Goal: Task Accomplishment & Management: Manage account settings

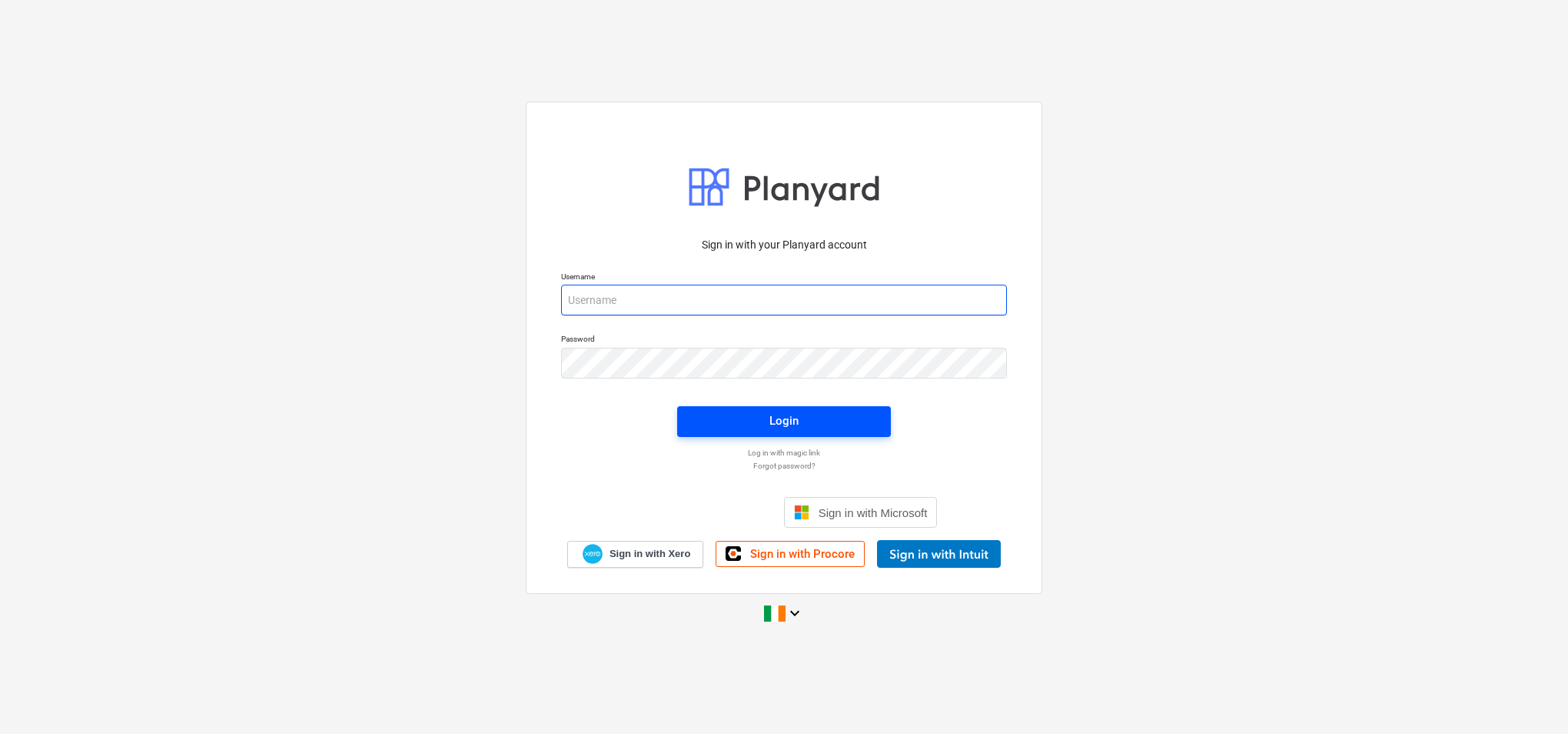
type input "[PERSON_NAME][EMAIL_ADDRESS][PERSON_NAME][DOMAIN_NAME]"
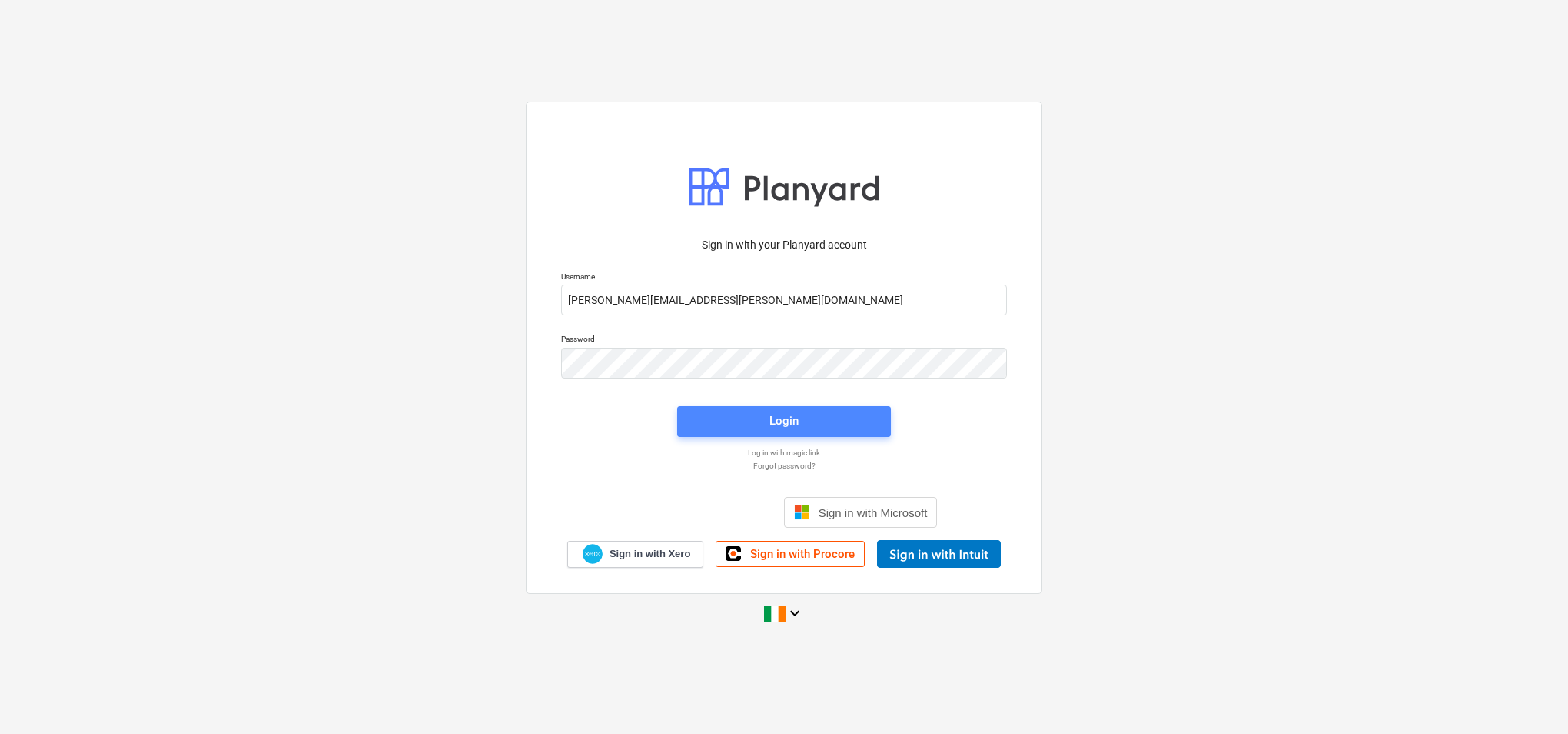
click at [790, 421] on div "Login" at bounding box center [784, 420] width 29 height 20
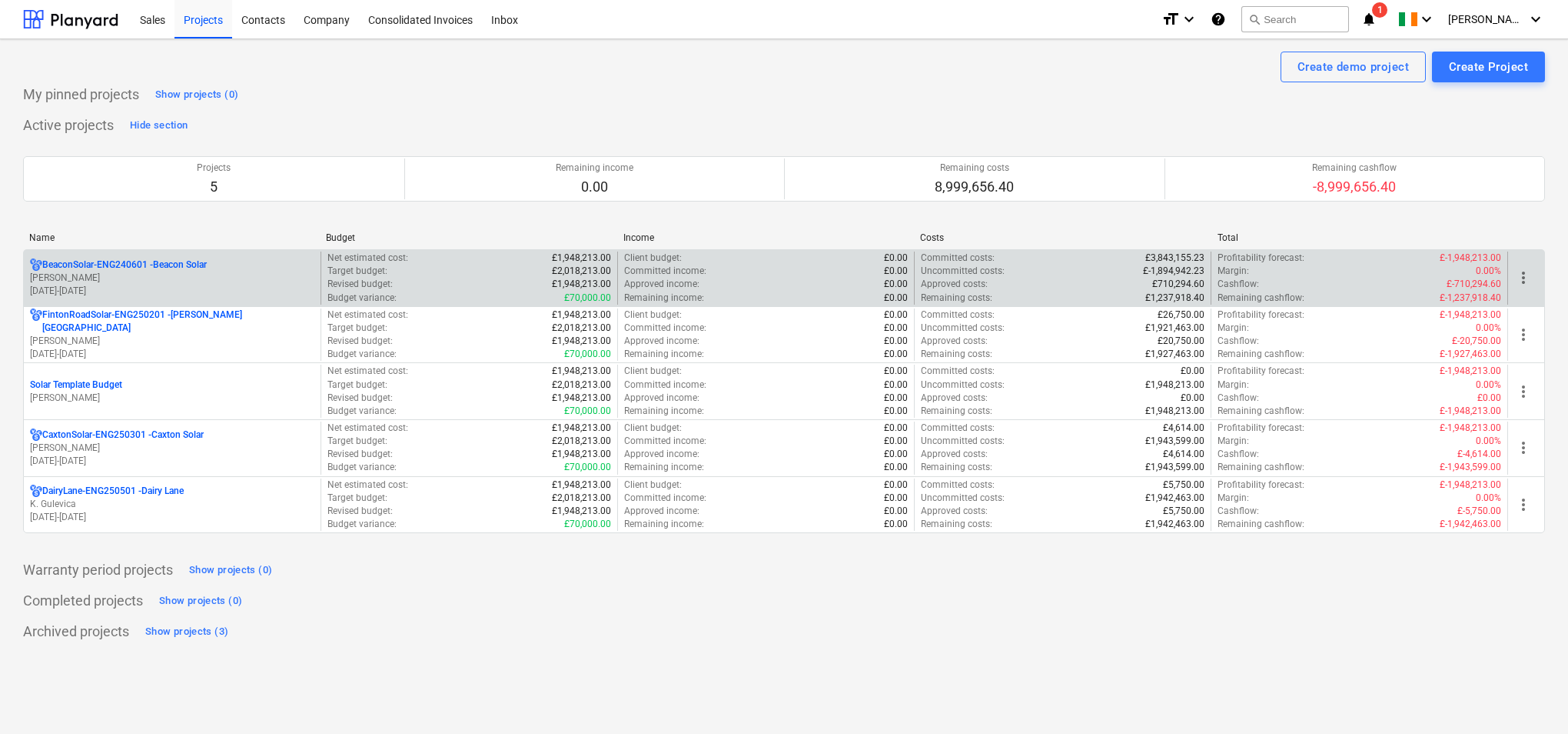
click at [256, 273] on p "[PERSON_NAME]" at bounding box center [172, 278] width 285 height 13
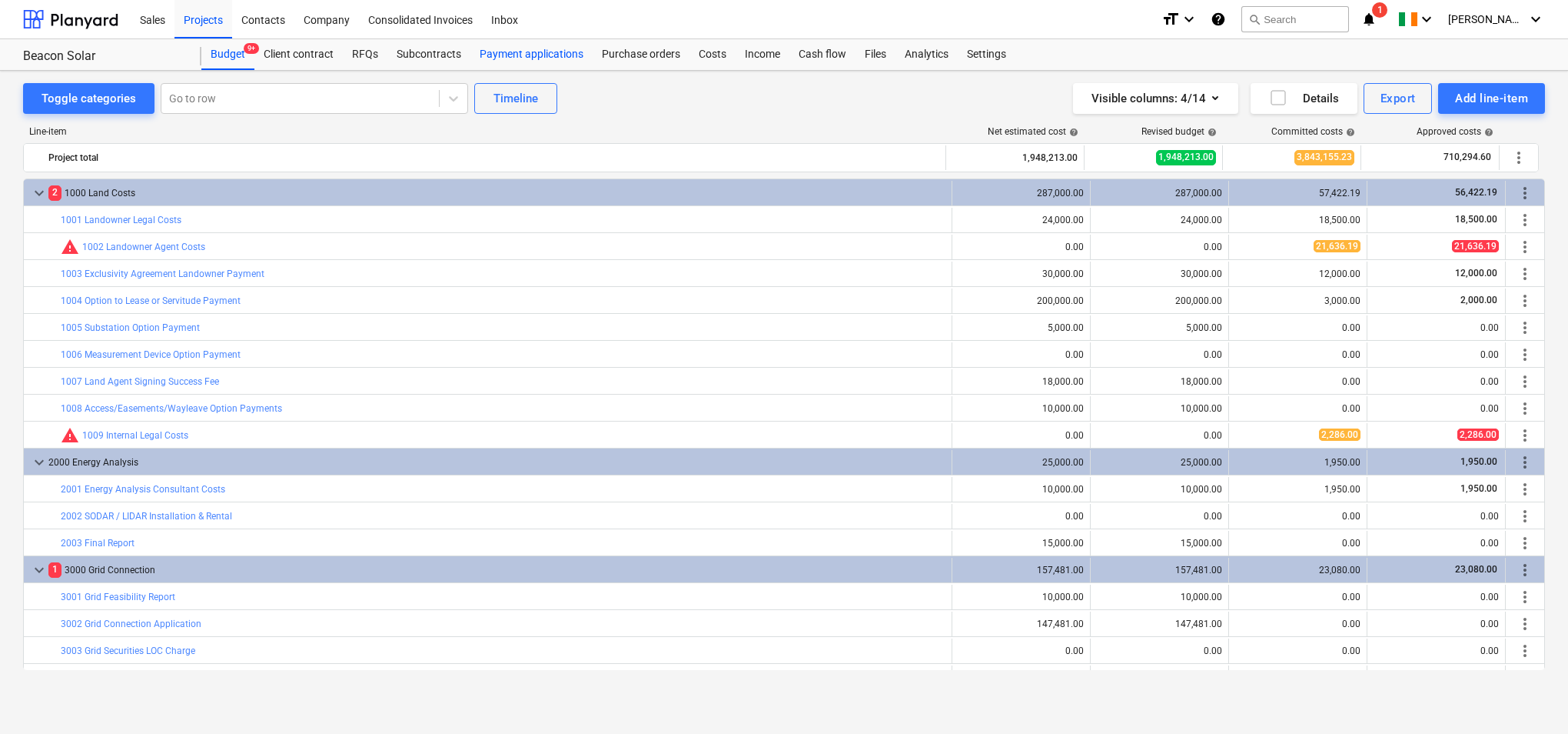
click at [549, 54] on div "Payment applications" at bounding box center [531, 54] width 122 height 31
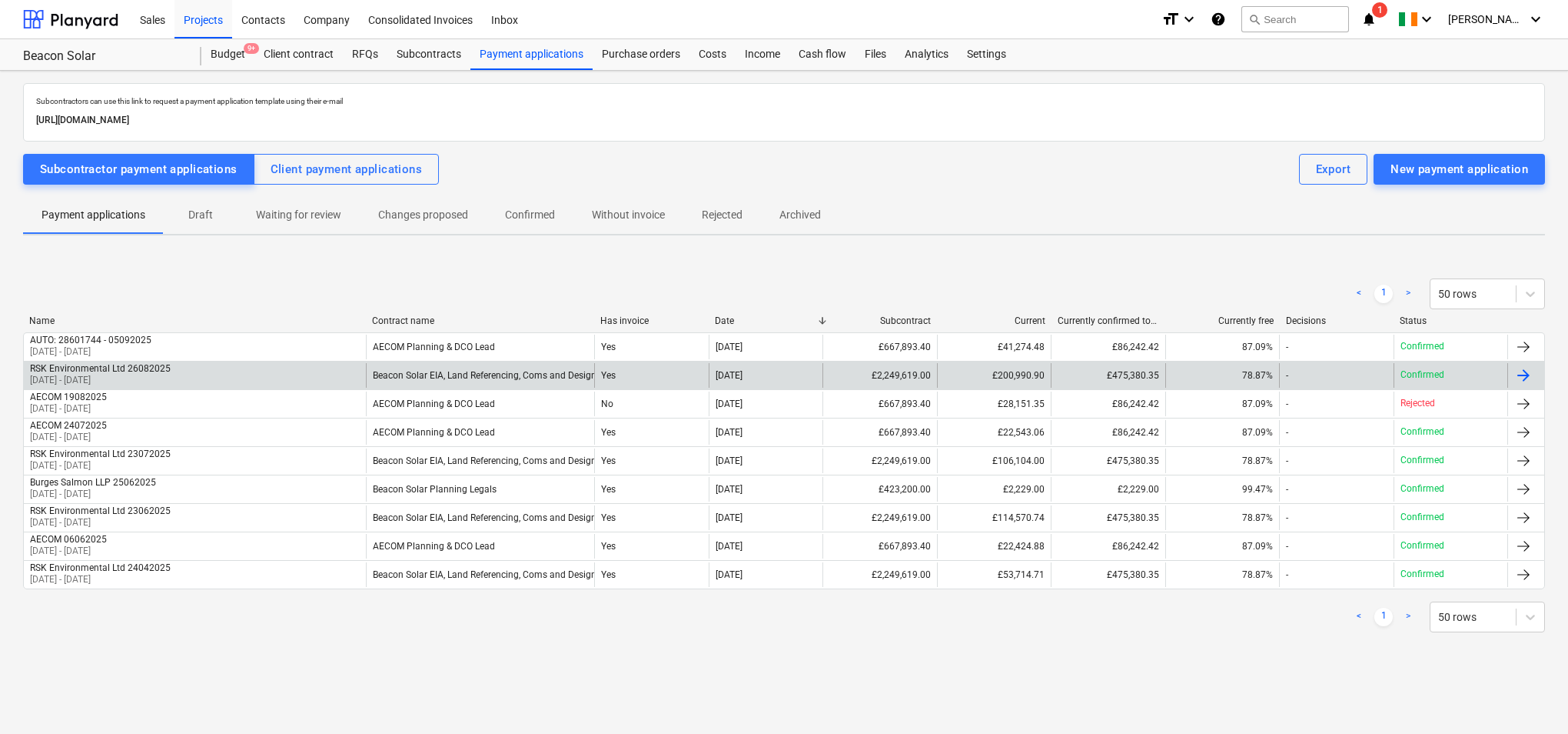
click at [633, 376] on div "Yes" at bounding box center [651, 375] width 114 height 24
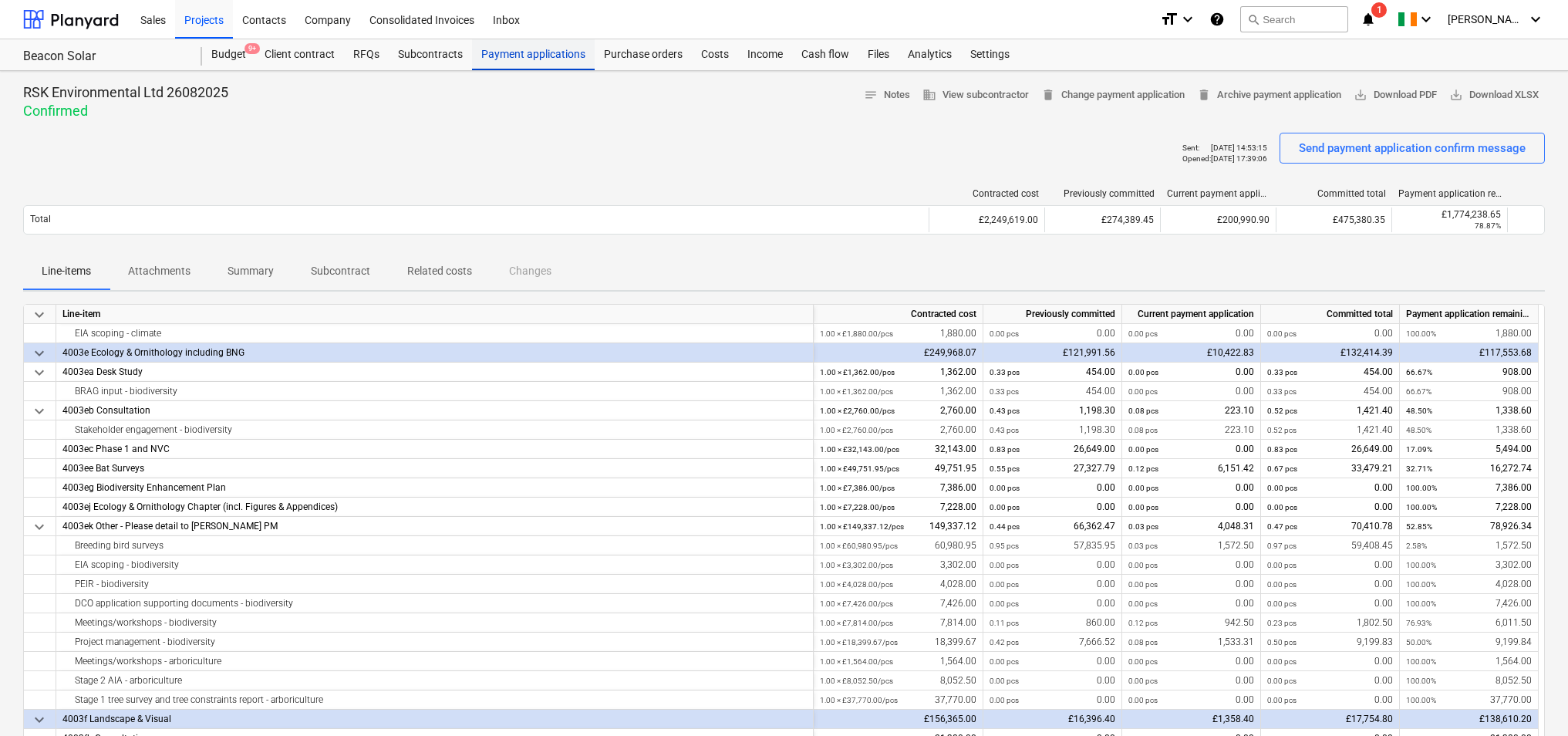
click at [542, 52] on div "Payment applications" at bounding box center [533, 55] width 123 height 31
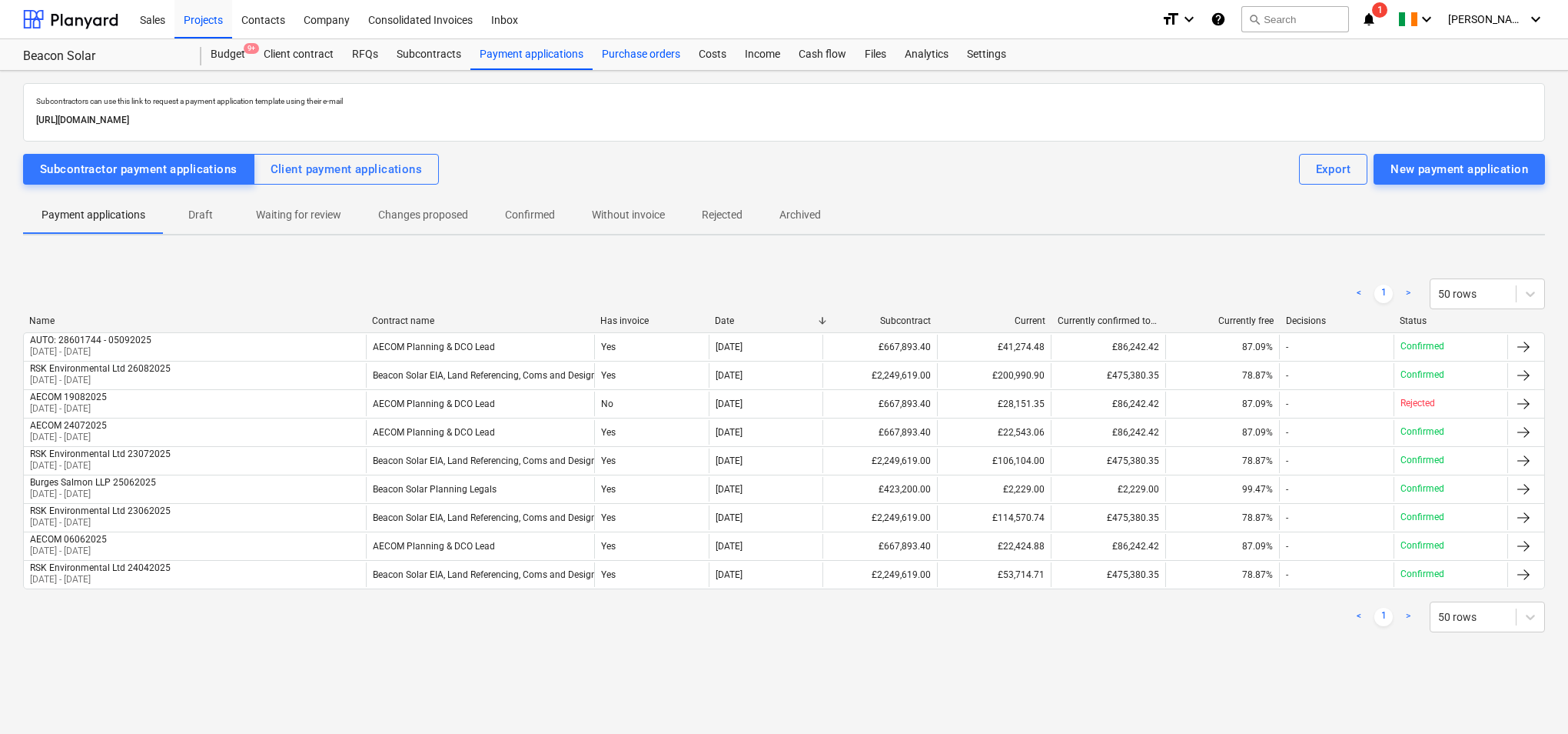
click at [651, 52] on div "Purchase orders" at bounding box center [640, 54] width 97 height 31
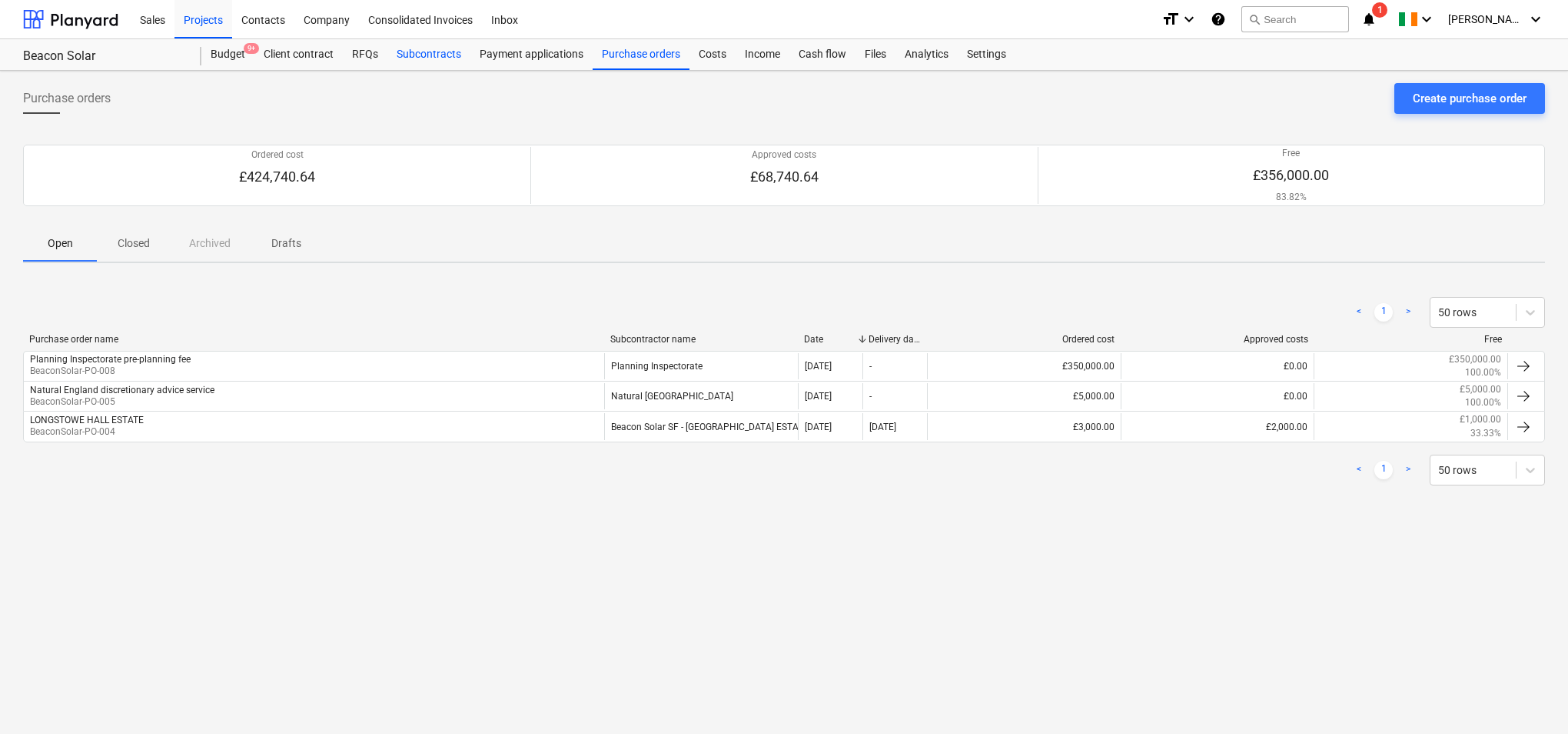
click at [409, 51] on div "Subcontracts" at bounding box center [428, 54] width 83 height 31
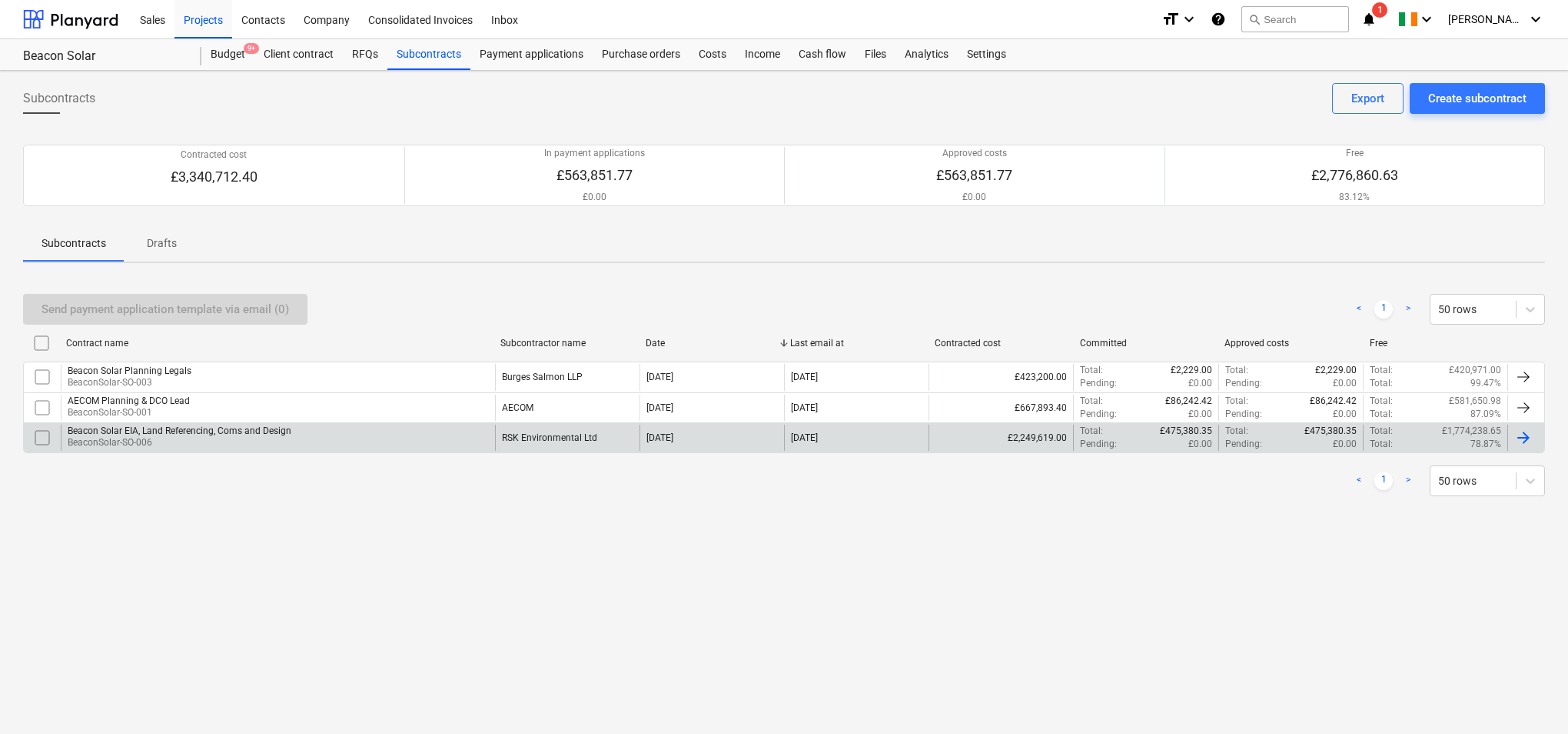
click at [398, 433] on div "Beacon Solar EIA, Land Referencing, Coms and Design BeaconSolar-SO-006" at bounding box center [278, 437] width 435 height 26
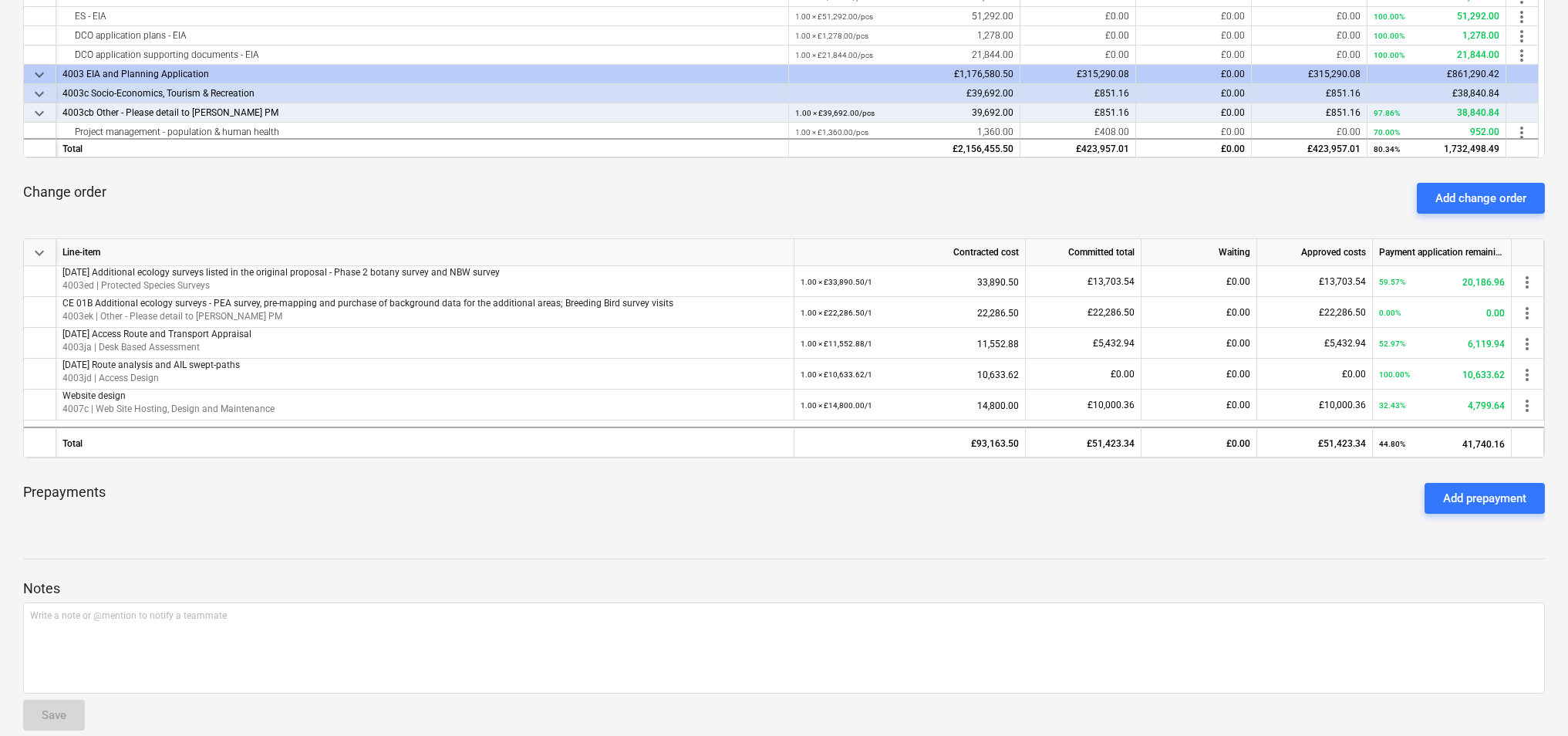
scroll to position [575, 0]
click at [1496, 195] on div "Add change order" at bounding box center [1481, 196] width 91 height 20
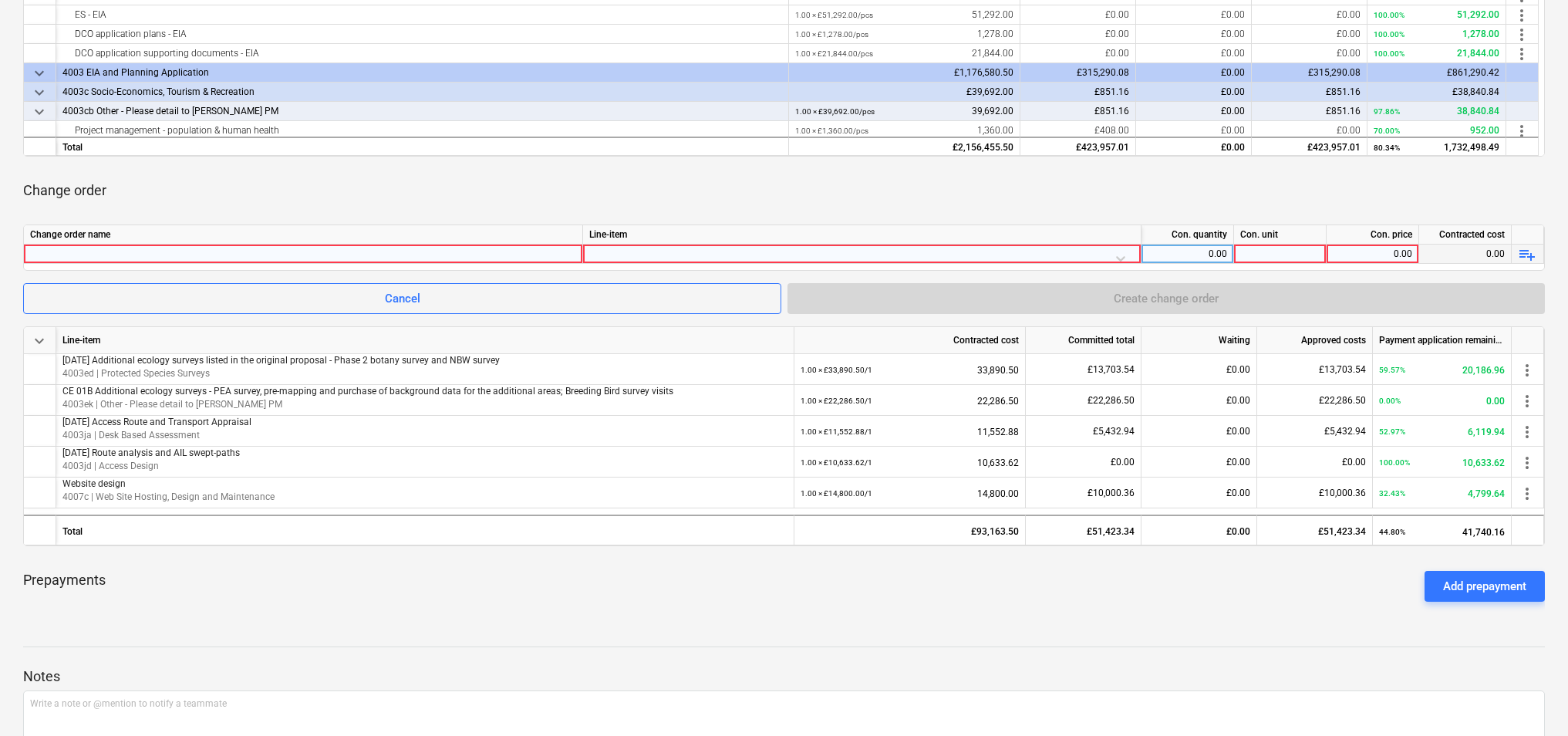
click at [704, 248] on div at bounding box center [862, 258] width 545 height 27
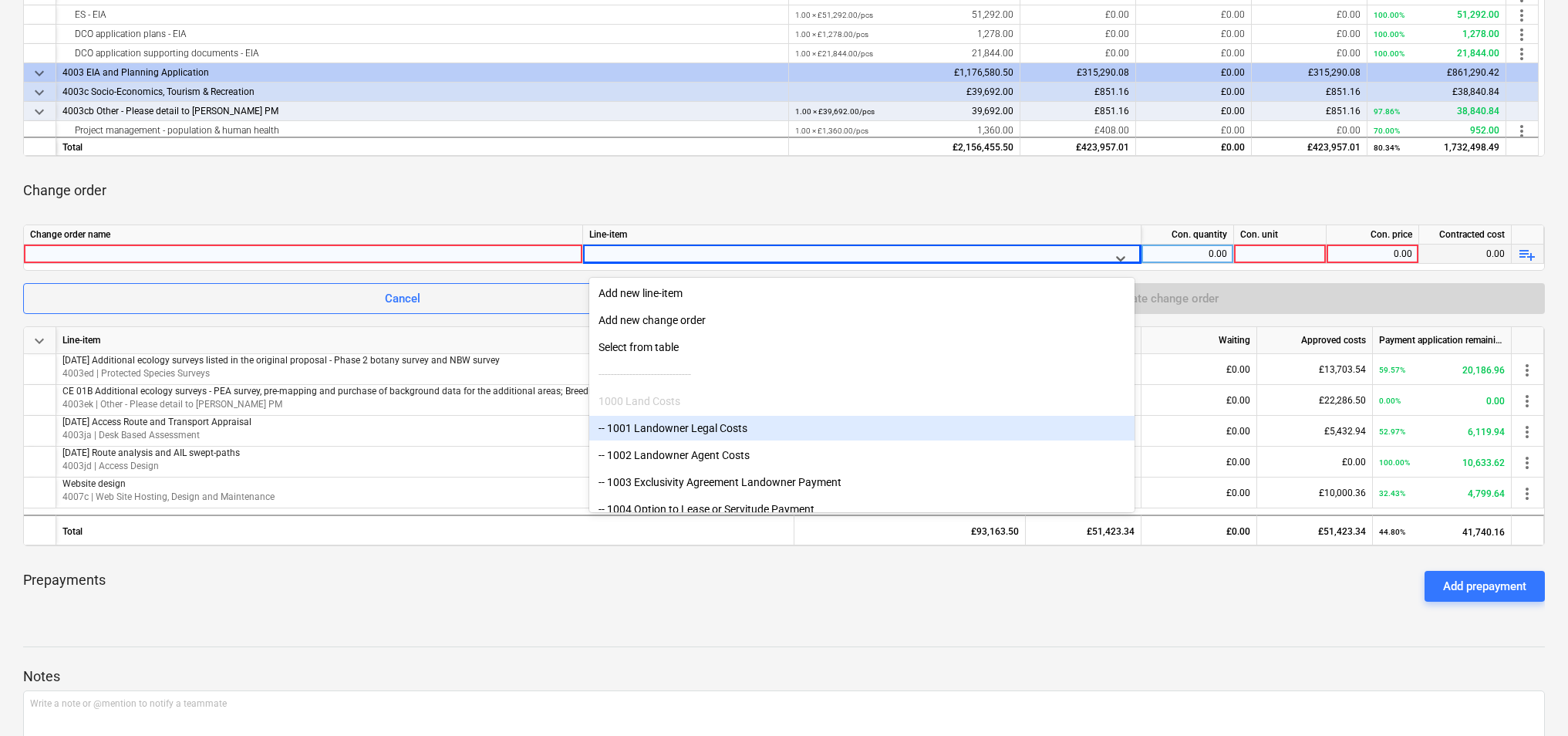
click at [708, 425] on div "-- 1001 Landowner Legal Costs" at bounding box center [862, 427] width 545 height 25
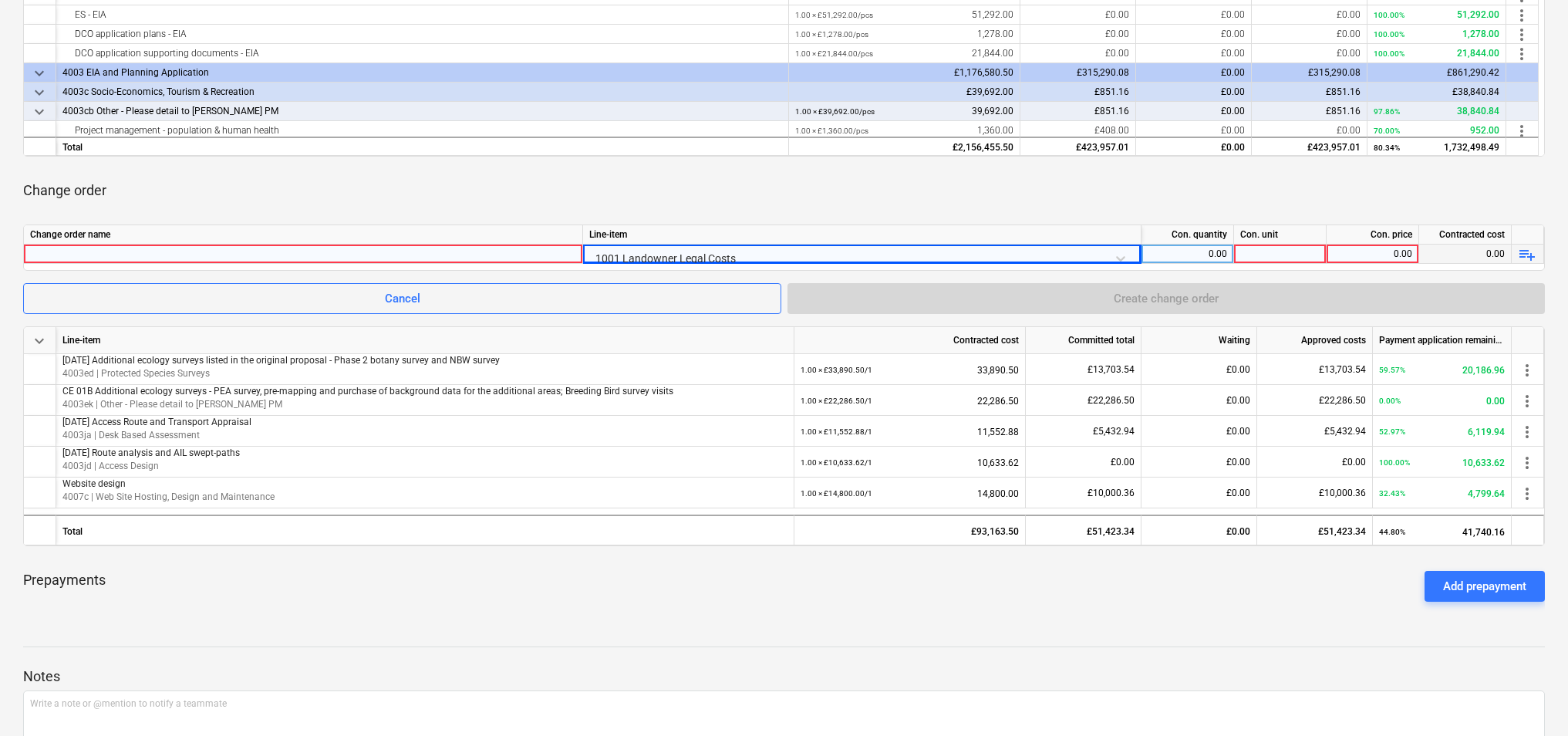
click at [1244, 250] on div at bounding box center [1280, 254] width 93 height 19
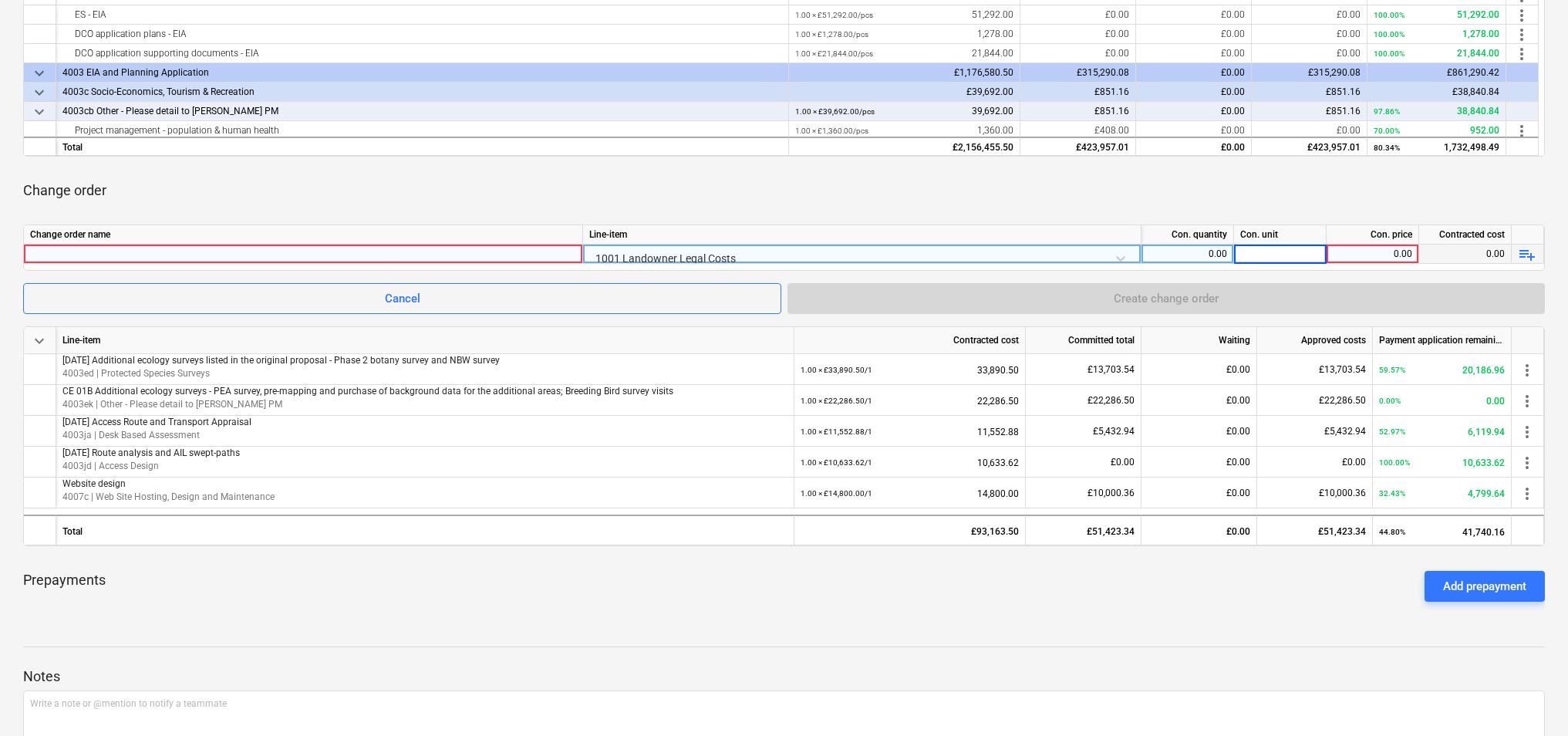
click at [1353, 256] on div "0.00" at bounding box center [1372, 254] width 79 height 19
click at [1061, 256] on div "1001 Landowner Legal Costs" at bounding box center [862, 258] width 545 height 27
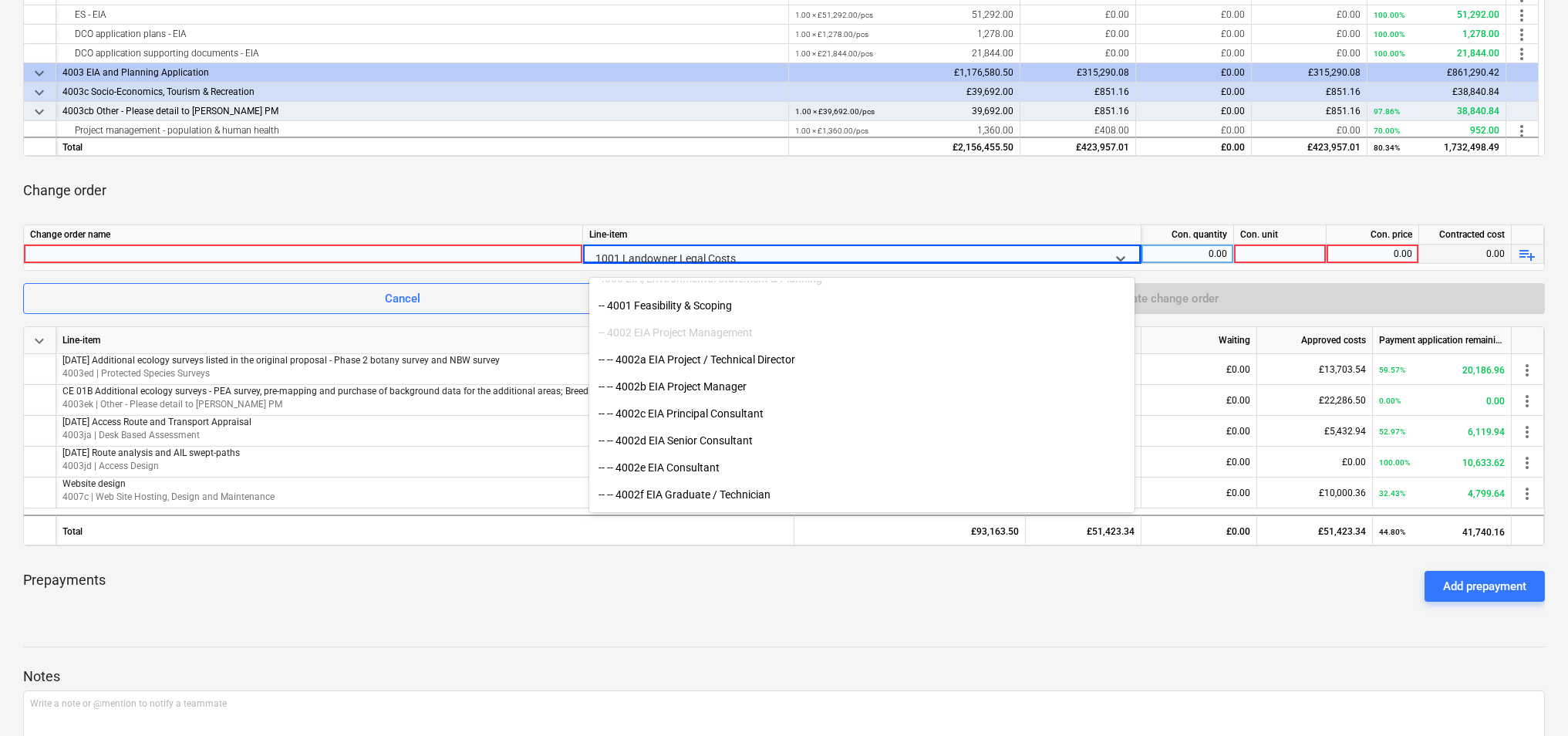
scroll to position [650, 0]
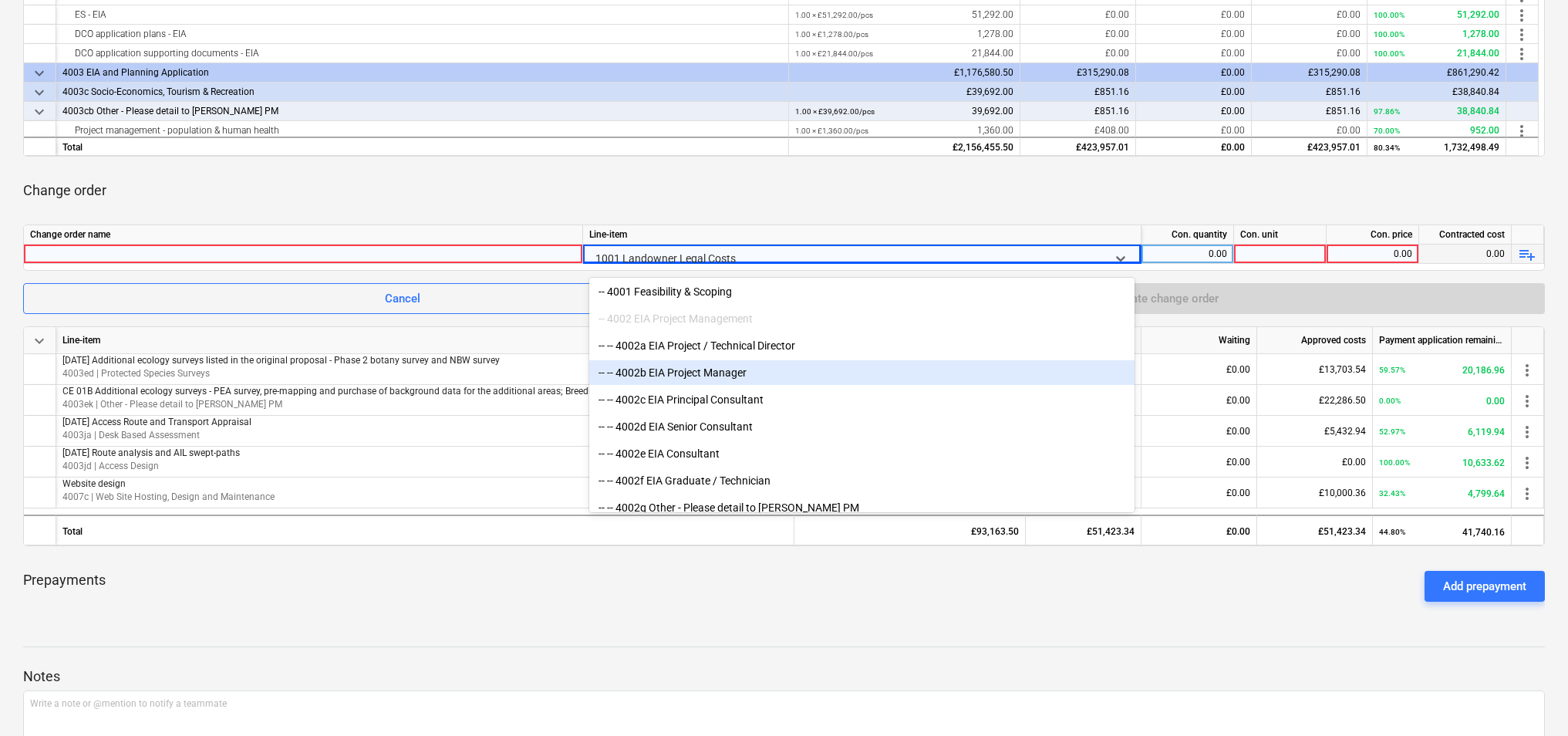
click at [938, 368] on div "-- -- 4002b EIA Project Manager" at bounding box center [862, 372] width 545 height 25
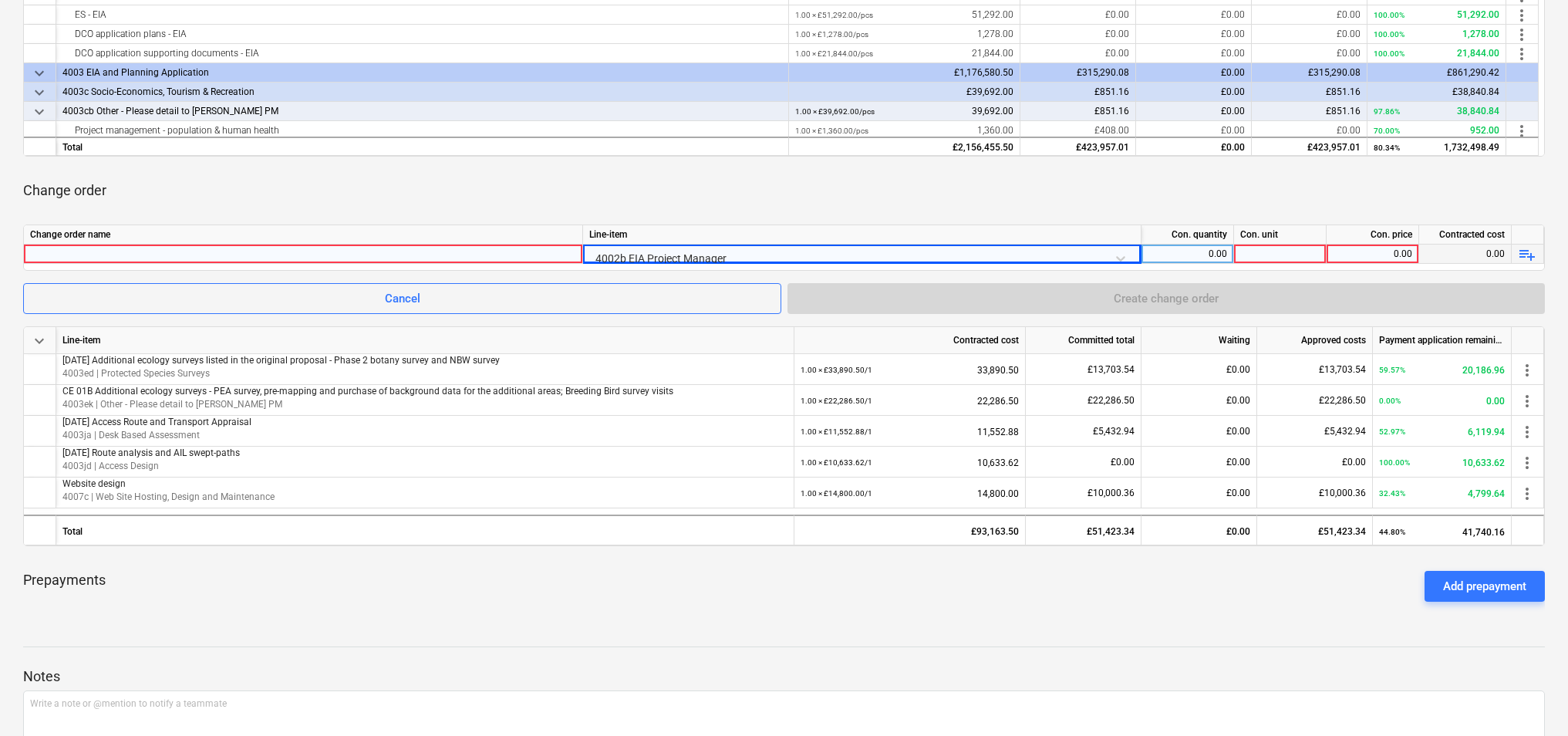
click at [1259, 254] on div at bounding box center [1280, 254] width 93 height 19
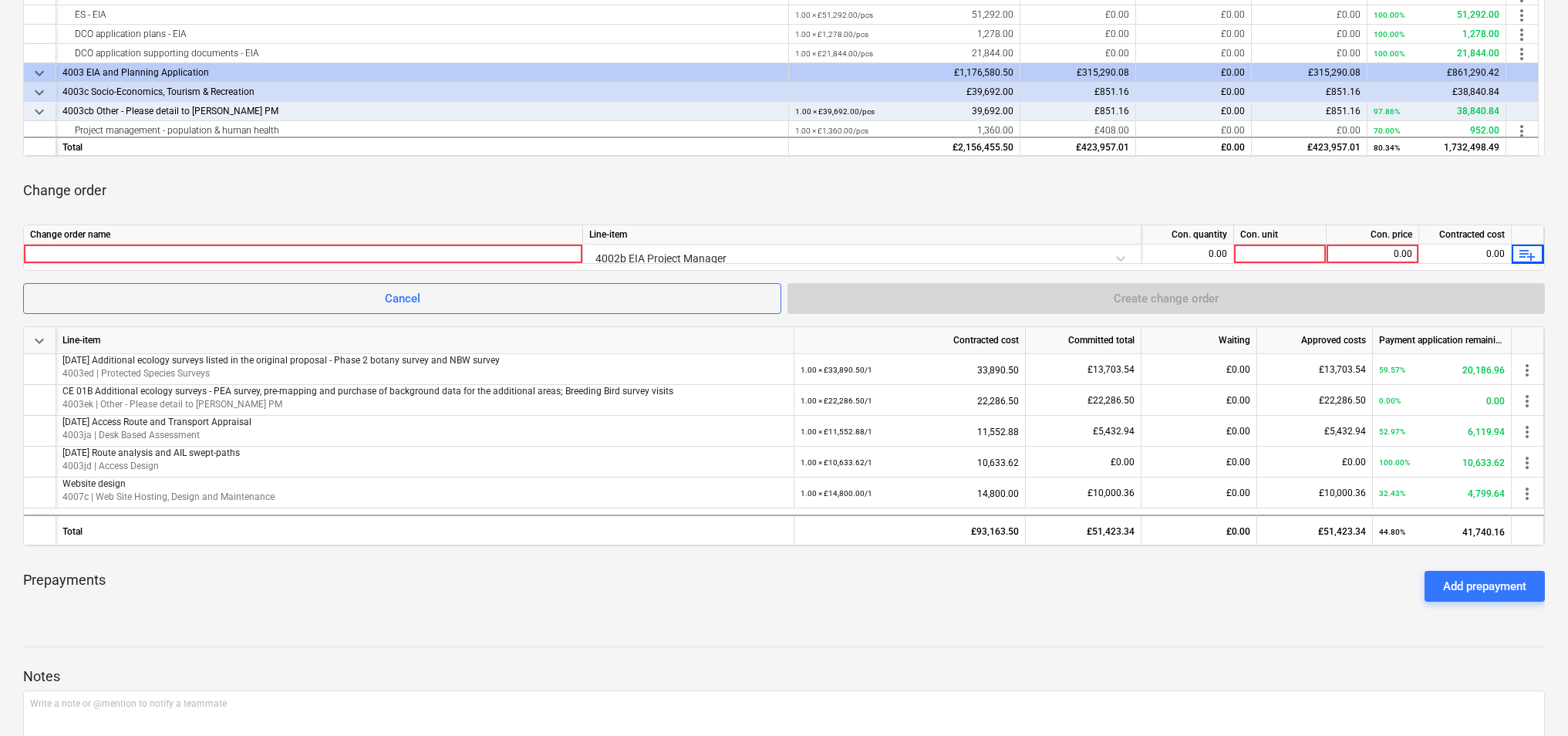
drag, startPoint x: 1527, startPoint y: 253, endPoint x: 1418, endPoint y: 209, distance: 117.5
click at [1418, 209] on div "Change order" at bounding box center [784, 190] width 1522 height 44
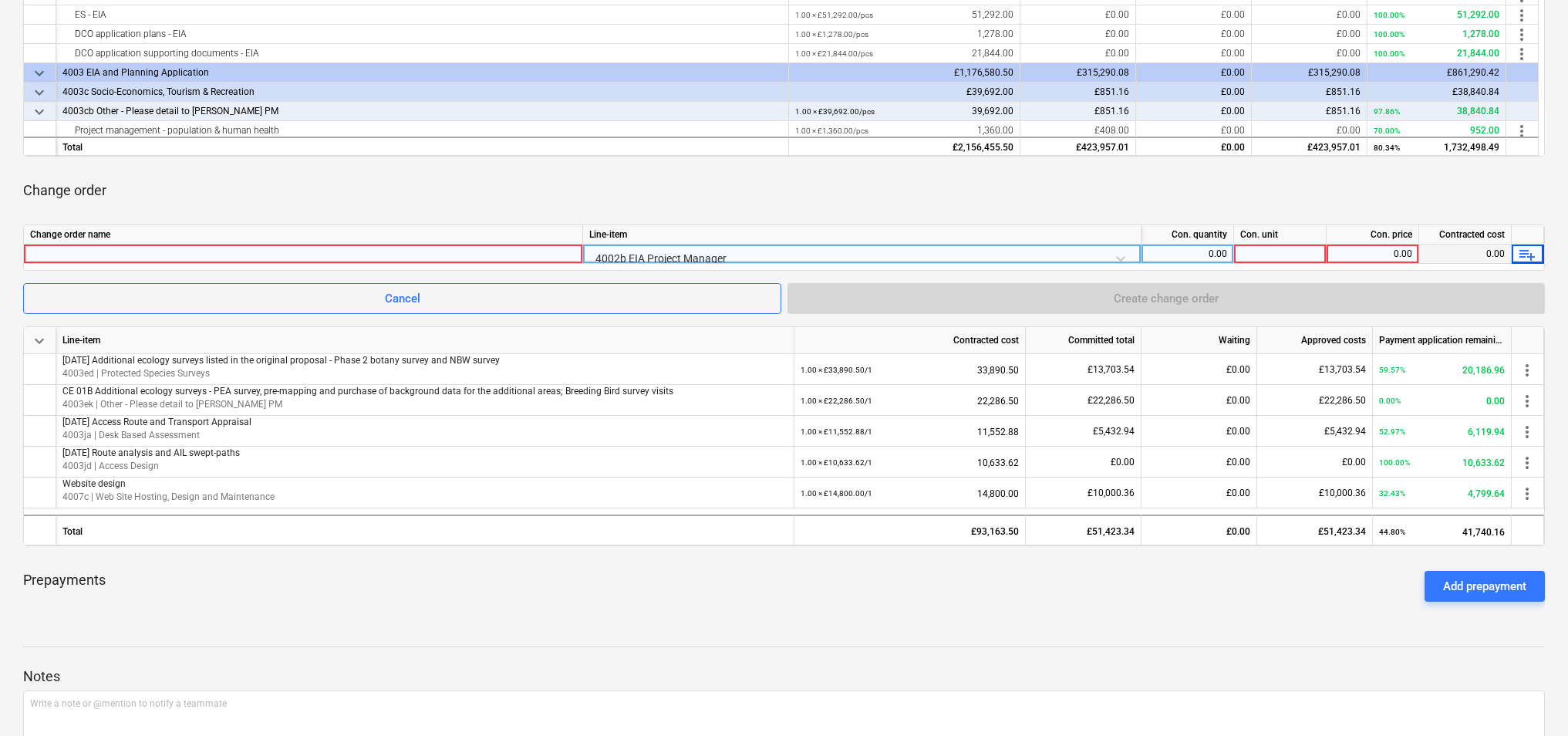
click at [1519, 253] on span "playlist_add" at bounding box center [1527, 254] width 18 height 18
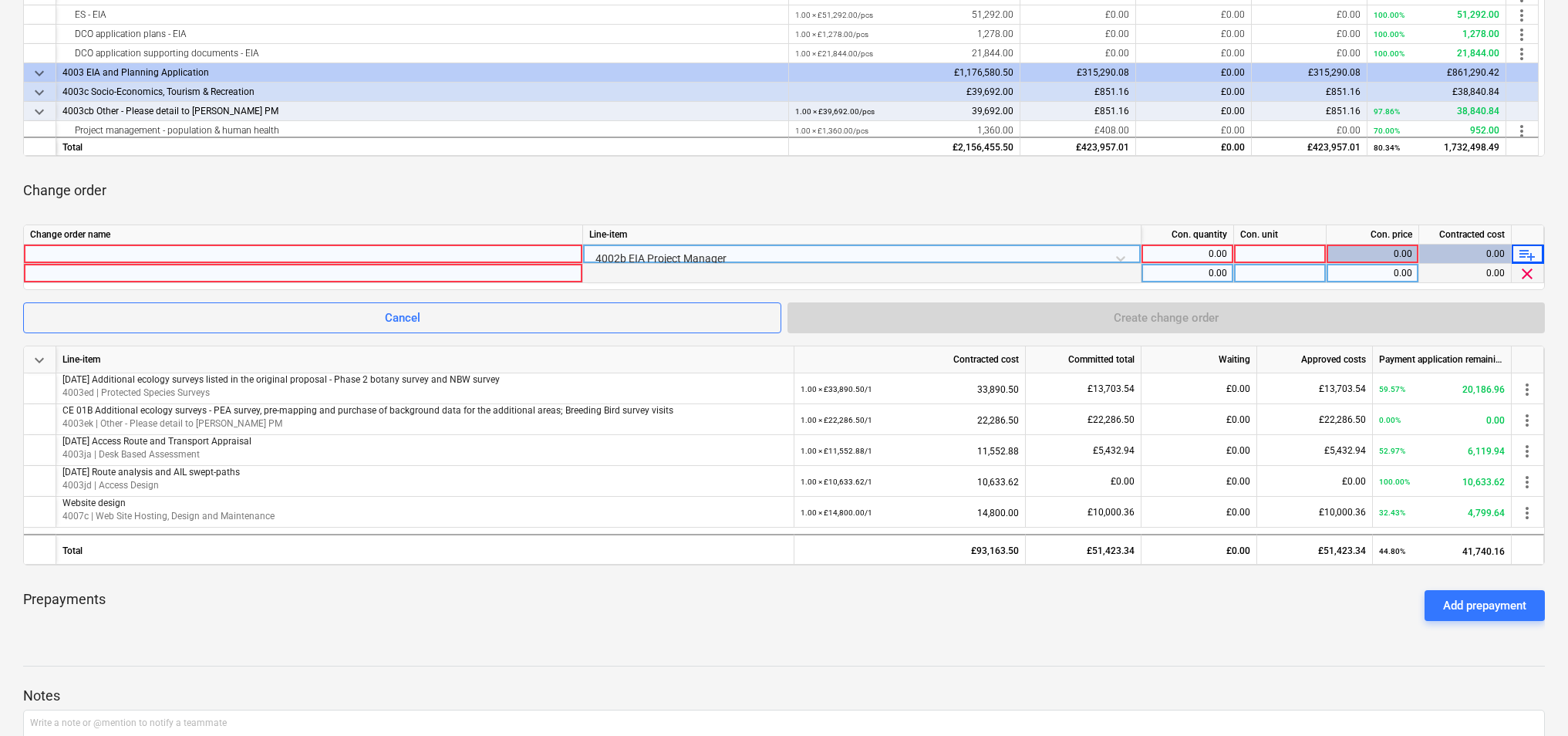
click at [1532, 275] on span "clear" at bounding box center [1527, 273] width 18 height 18
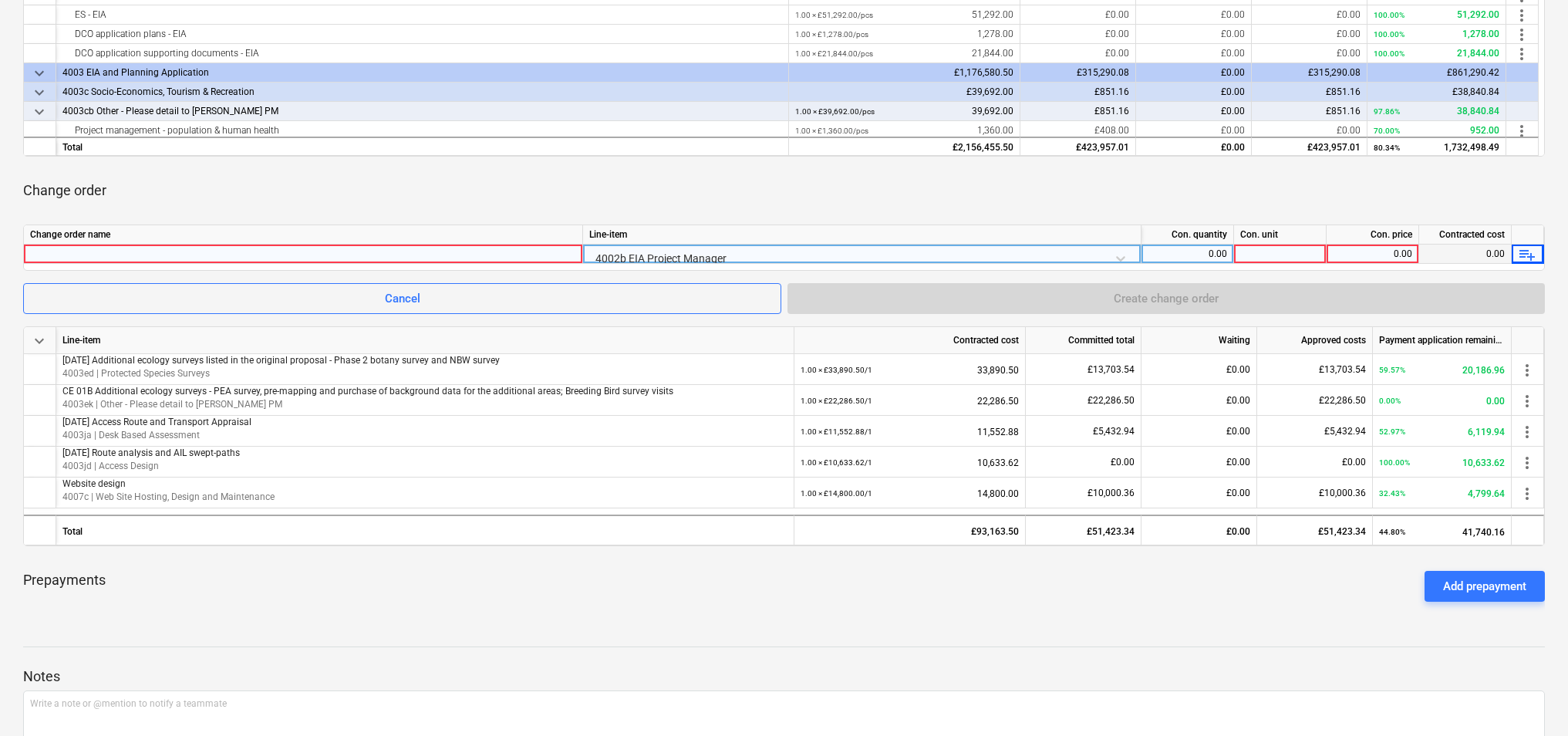
click at [1407, 203] on div "Change order" at bounding box center [784, 190] width 1522 height 44
click at [1382, 256] on div "0.00" at bounding box center [1372, 254] width 79 height 19
type input "-60000"
click at [1308, 256] on div at bounding box center [1280, 254] width 93 height 19
type input "1"
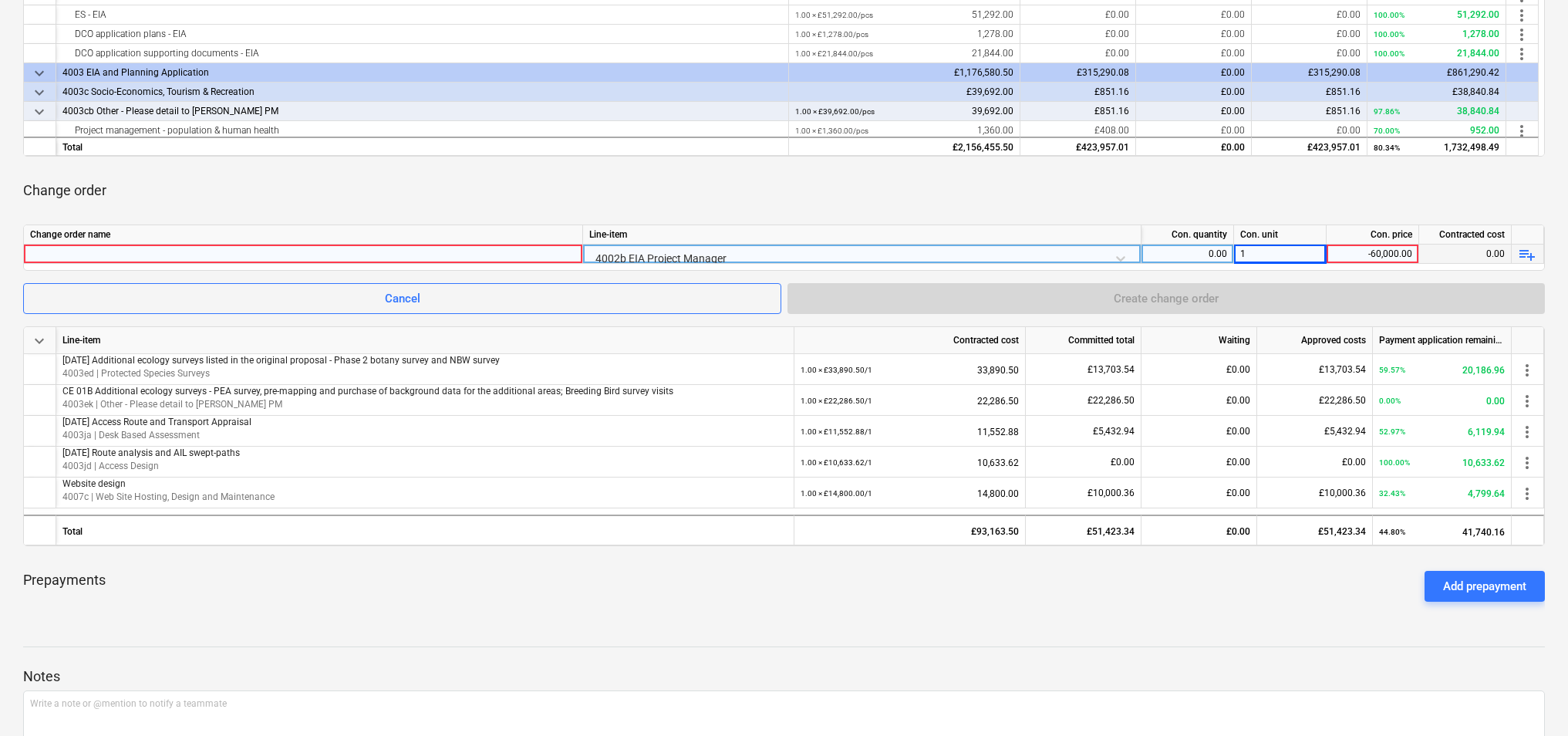
click at [1532, 252] on span "playlist_add" at bounding box center [1527, 254] width 18 height 18
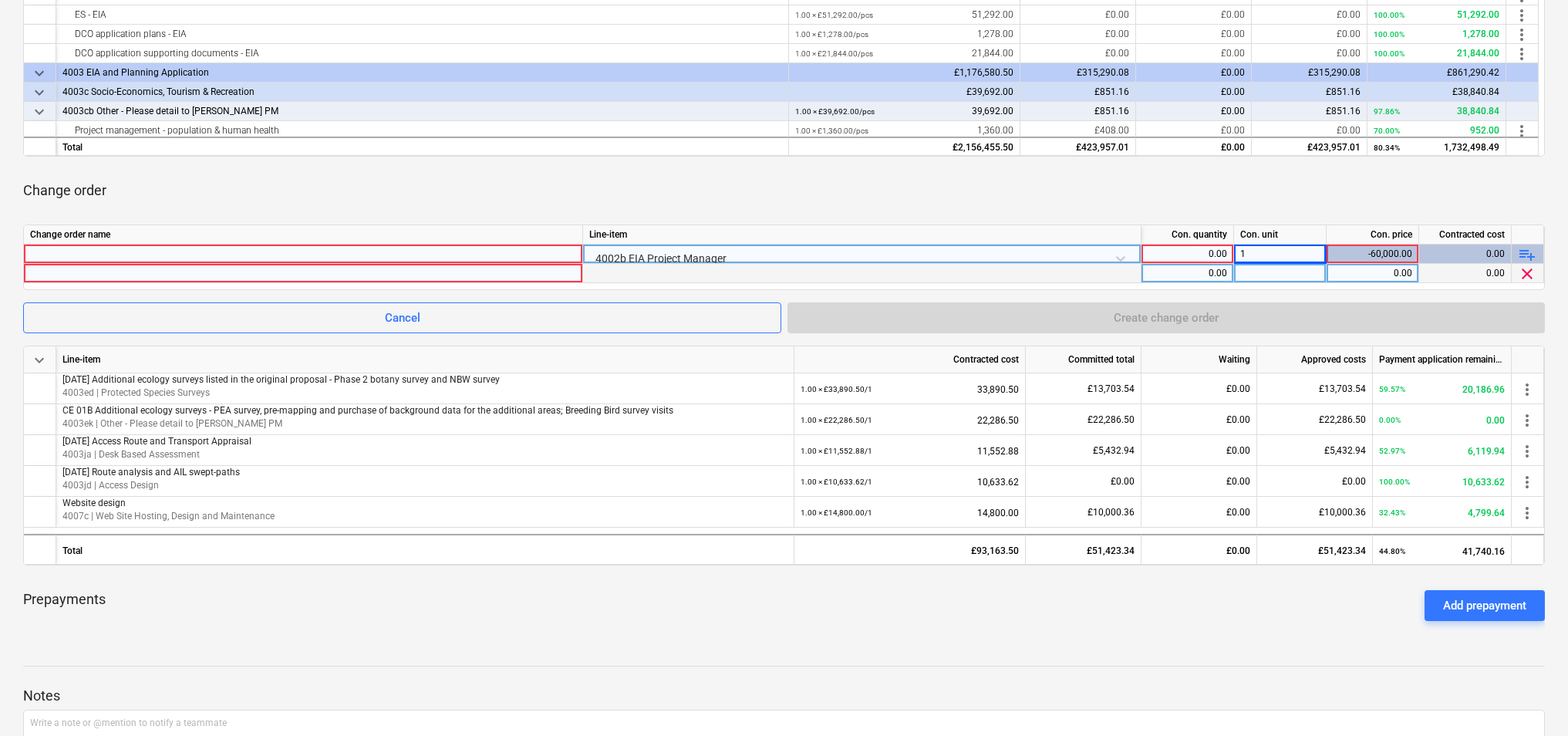
click at [1282, 271] on div at bounding box center [1280, 273] width 93 height 19
click at [1285, 252] on div "1" at bounding box center [1280, 254] width 93 height 19
click at [1191, 252] on div "0.00" at bounding box center [1187, 254] width 79 height 19
type input "1"
click at [1097, 270] on div at bounding box center [863, 273] width 559 height 19
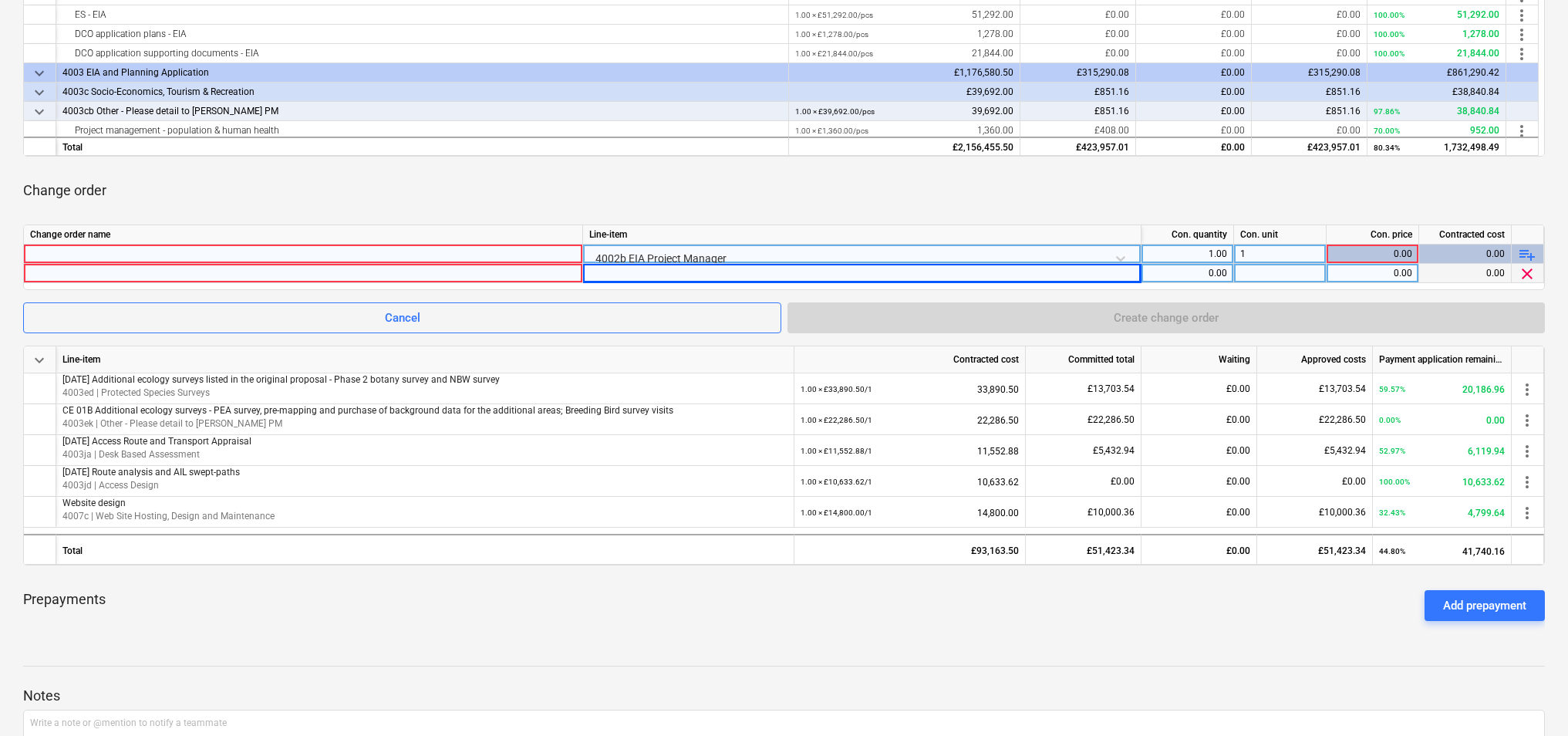
click at [1256, 271] on div at bounding box center [1280, 273] width 93 height 19
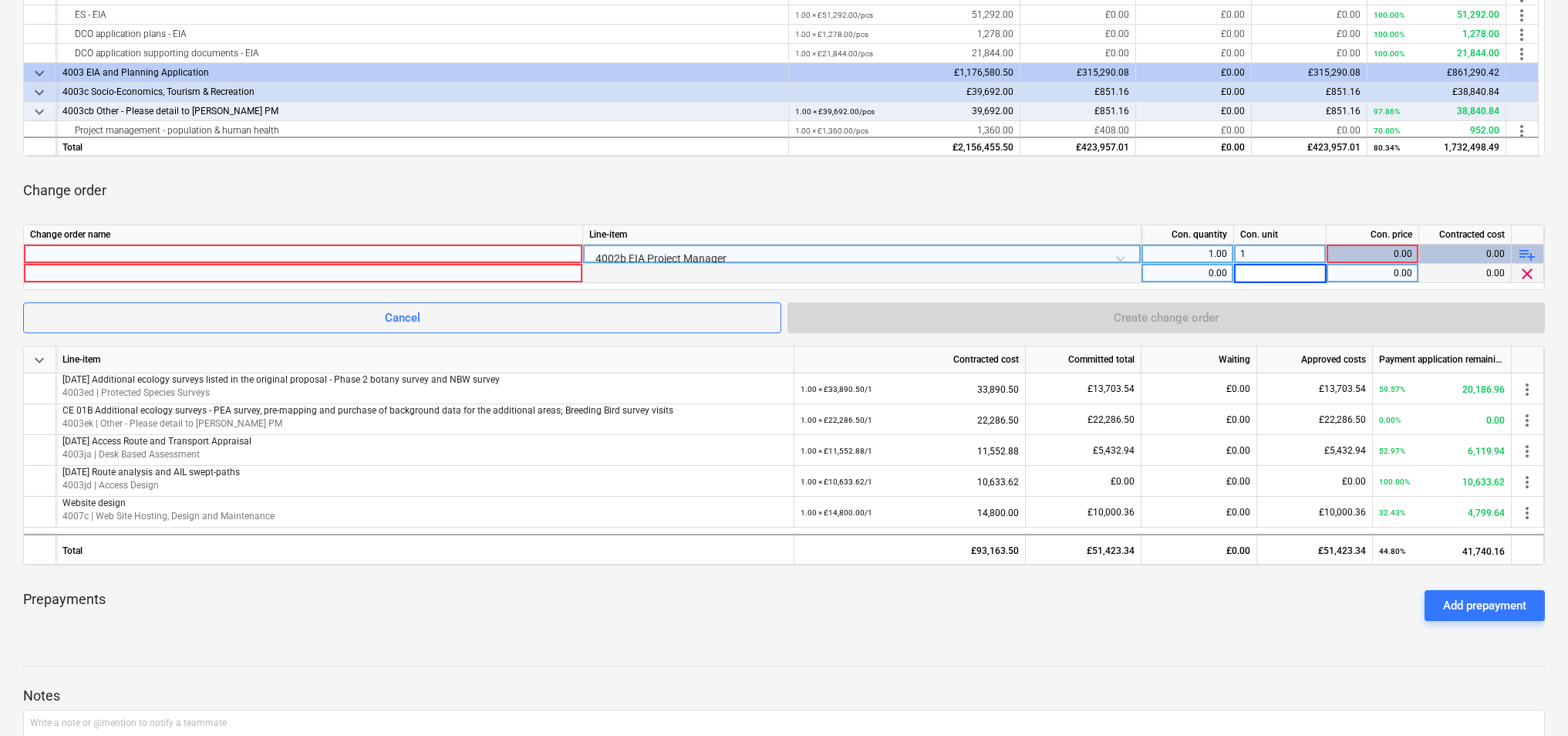
click at [1354, 250] on div "0.00" at bounding box center [1372, 254] width 79 height 19
drag, startPoint x: 1386, startPoint y: 253, endPoint x: 1433, endPoint y: 252, distance: 47.0
click at [0, 0] on div "4002b EIA Project Manager 1.00 1 0.00 0.00 playlist_add" at bounding box center [0, 0] width 0 height 0
click at [1433, 252] on div "0.00" at bounding box center [1465, 254] width 93 height 19
click at [1387, 252] on div "0.00" at bounding box center [1372, 254] width 79 height 19
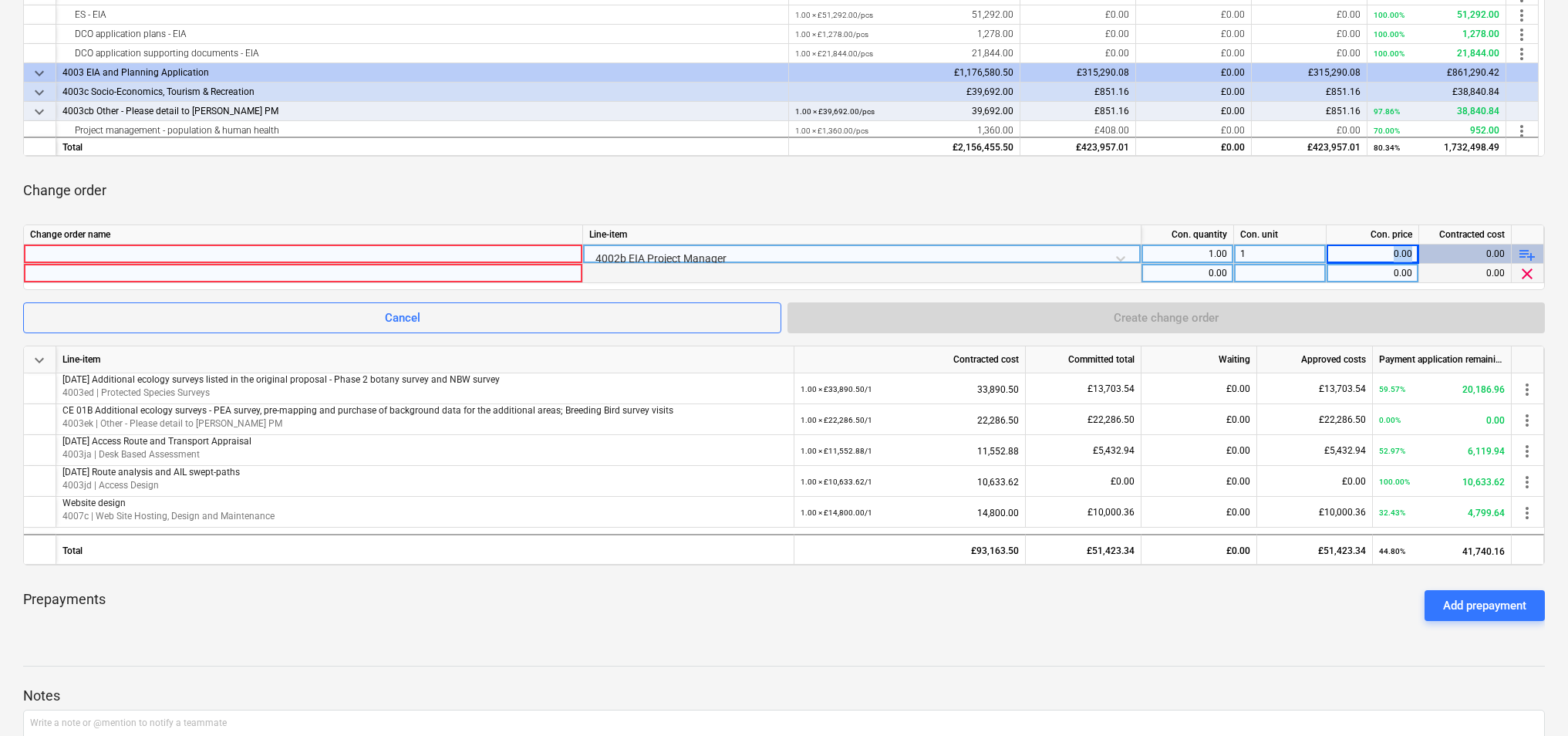
drag, startPoint x: 1390, startPoint y: 252, endPoint x: 1418, endPoint y: 252, distance: 28.0
click at [1418, 252] on div "0.00" at bounding box center [1372, 254] width 93 height 19
drag, startPoint x: 1418, startPoint y: 252, endPoint x: 1384, endPoint y: 254, distance: 34.1
click at [1384, 254] on div "0.00" at bounding box center [1372, 254] width 79 height 19
drag, startPoint x: 1384, startPoint y: 254, endPoint x: 1407, endPoint y: 253, distance: 23.0
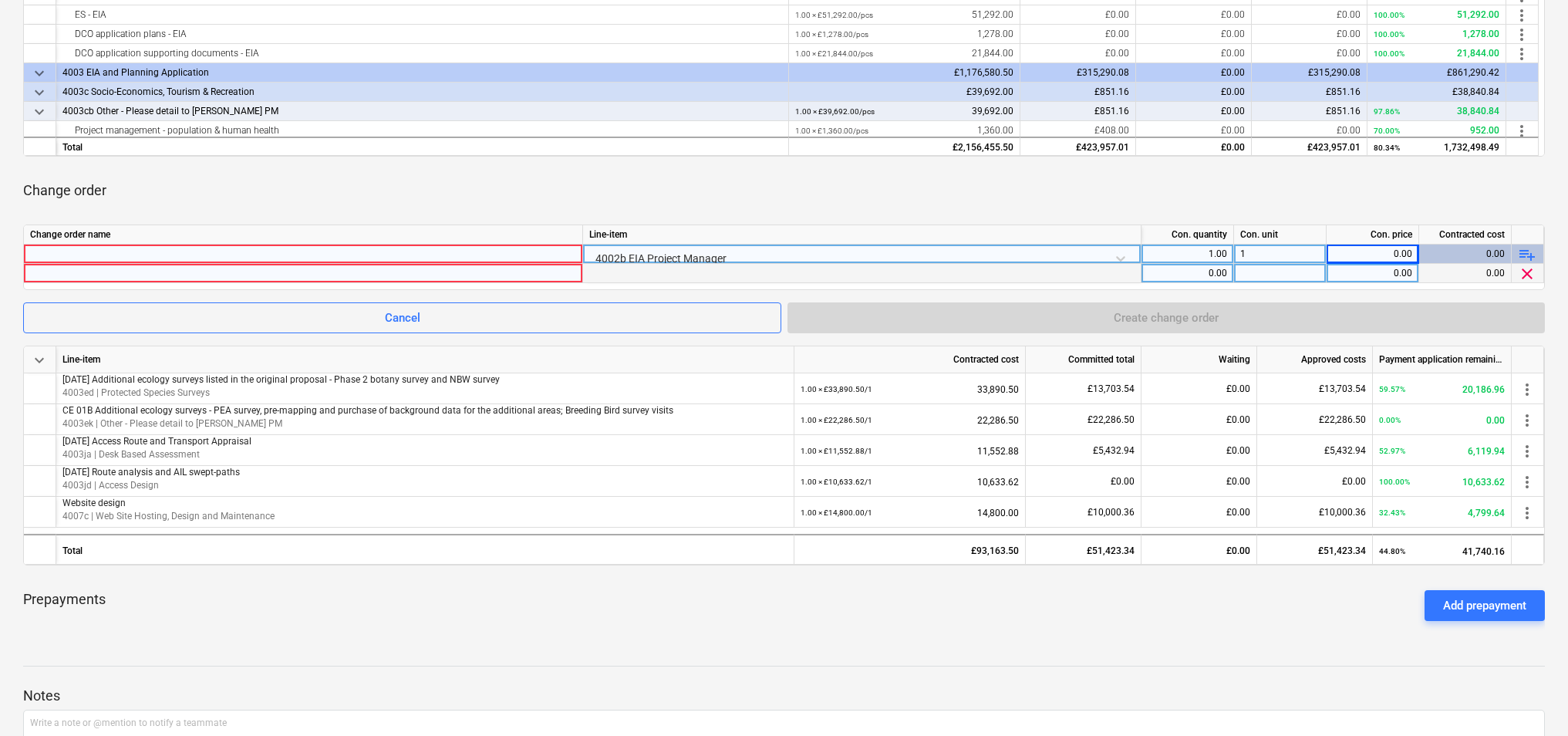
click at [1407, 253] on div "0.00" at bounding box center [1372, 254] width 79 height 19
drag, startPoint x: 1407, startPoint y: 253, endPoint x: 1440, endPoint y: 253, distance: 33.0
click at [1438, 253] on div "0.00" at bounding box center [1465, 254] width 93 height 19
click at [1440, 253] on div "0.00" at bounding box center [1465, 254] width 93 height 19
click at [1395, 250] on div "0.00" at bounding box center [1372, 254] width 79 height 19
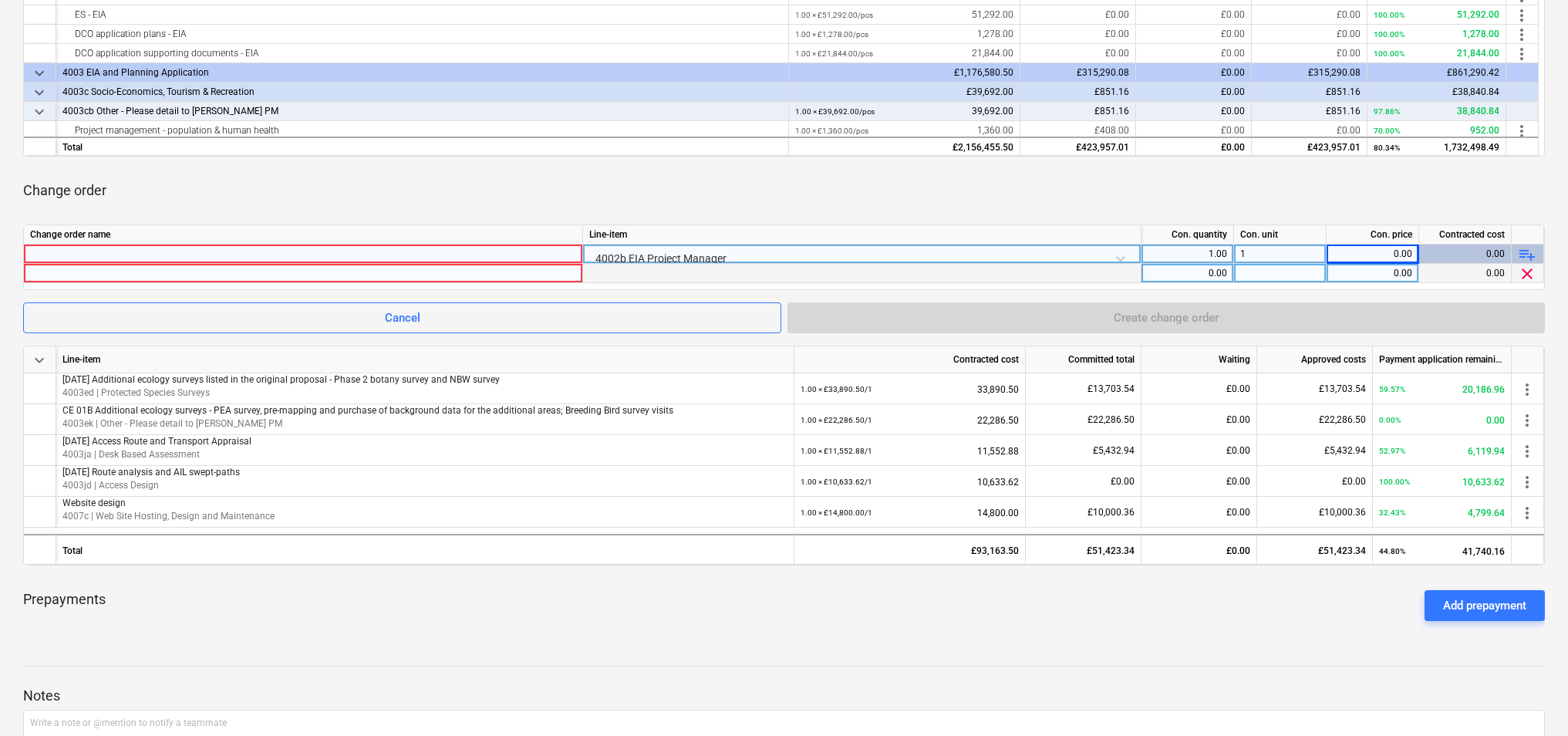
click at [1394, 250] on div "0.00" at bounding box center [1372, 254] width 79 height 19
click at [1406, 250] on div "0.00" at bounding box center [1372, 254] width 79 height 19
click at [1410, 250] on div "0.00" at bounding box center [1372, 254] width 79 height 19
drag, startPoint x: 1410, startPoint y: 250, endPoint x: 1356, endPoint y: 253, distance: 54.1
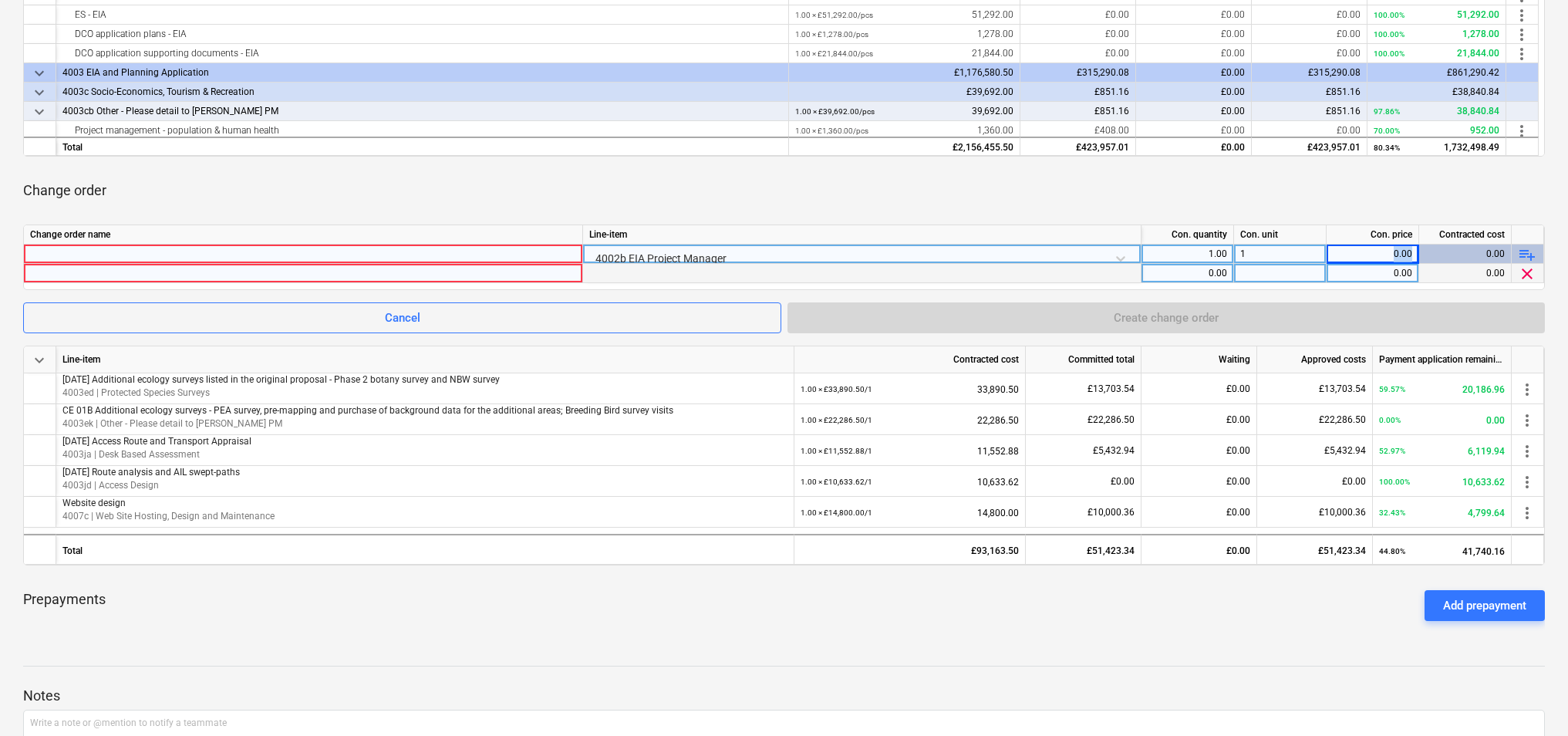
click at [1356, 253] on div "0.00" at bounding box center [1372, 254] width 79 height 19
click at [1262, 254] on div "1" at bounding box center [1280, 254] width 93 height 19
click at [1366, 247] on div "0.00" at bounding box center [1372, 254] width 79 height 19
click at [1374, 253] on div "0.00" at bounding box center [1372, 254] width 79 height 19
drag, startPoint x: 1376, startPoint y: 253, endPoint x: 1417, endPoint y: 256, distance: 41.1
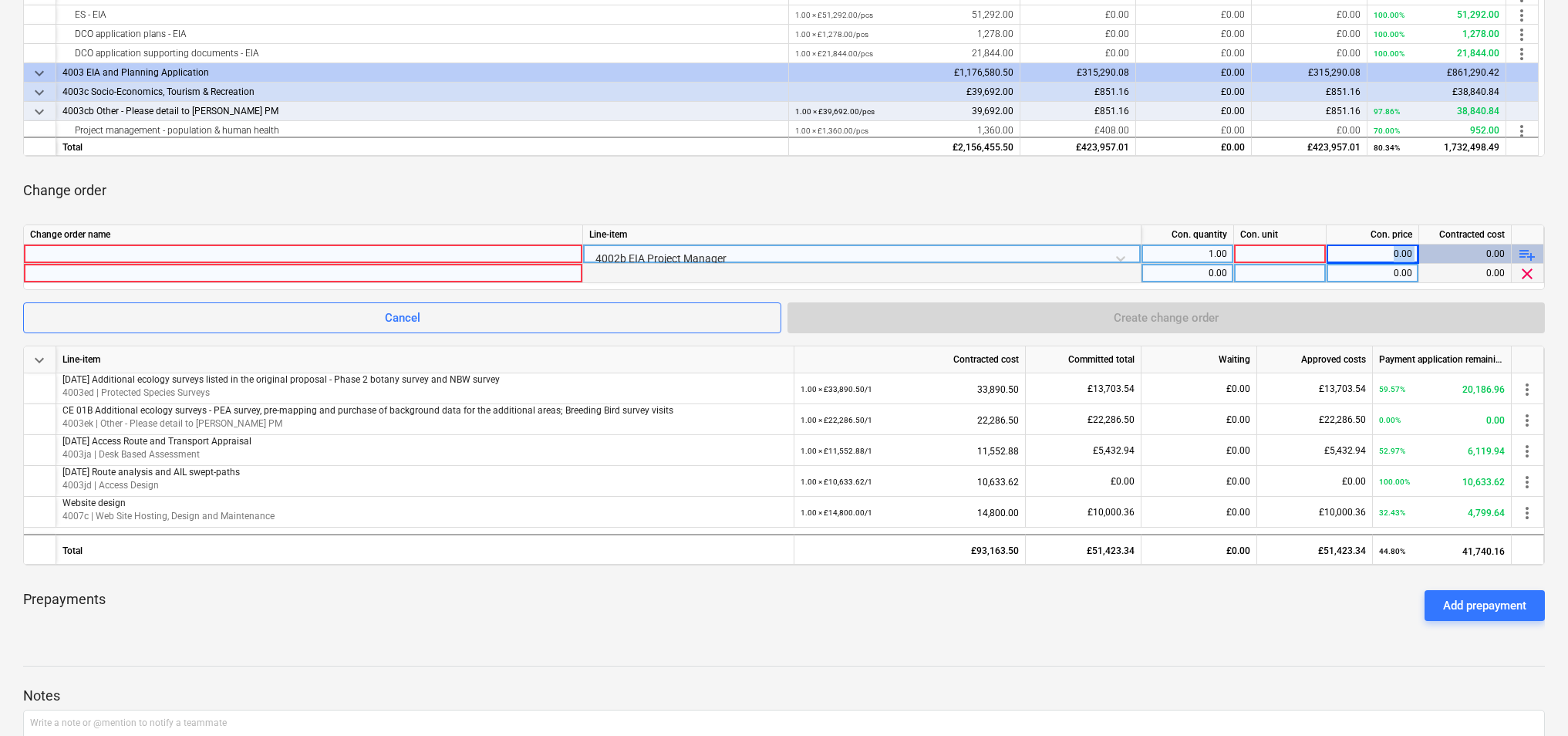
click at [1417, 256] on div "0.00" at bounding box center [1372, 254] width 93 height 19
click at [1407, 256] on div "0.00" at bounding box center [1372, 254] width 79 height 19
drag, startPoint x: 1397, startPoint y: 253, endPoint x: 1419, endPoint y: 250, distance: 22.2
click at [0, 0] on div "4002b EIA Project Manager 1.00 0.00 0.00 playlist_add" at bounding box center [0, 0] width 0 height 0
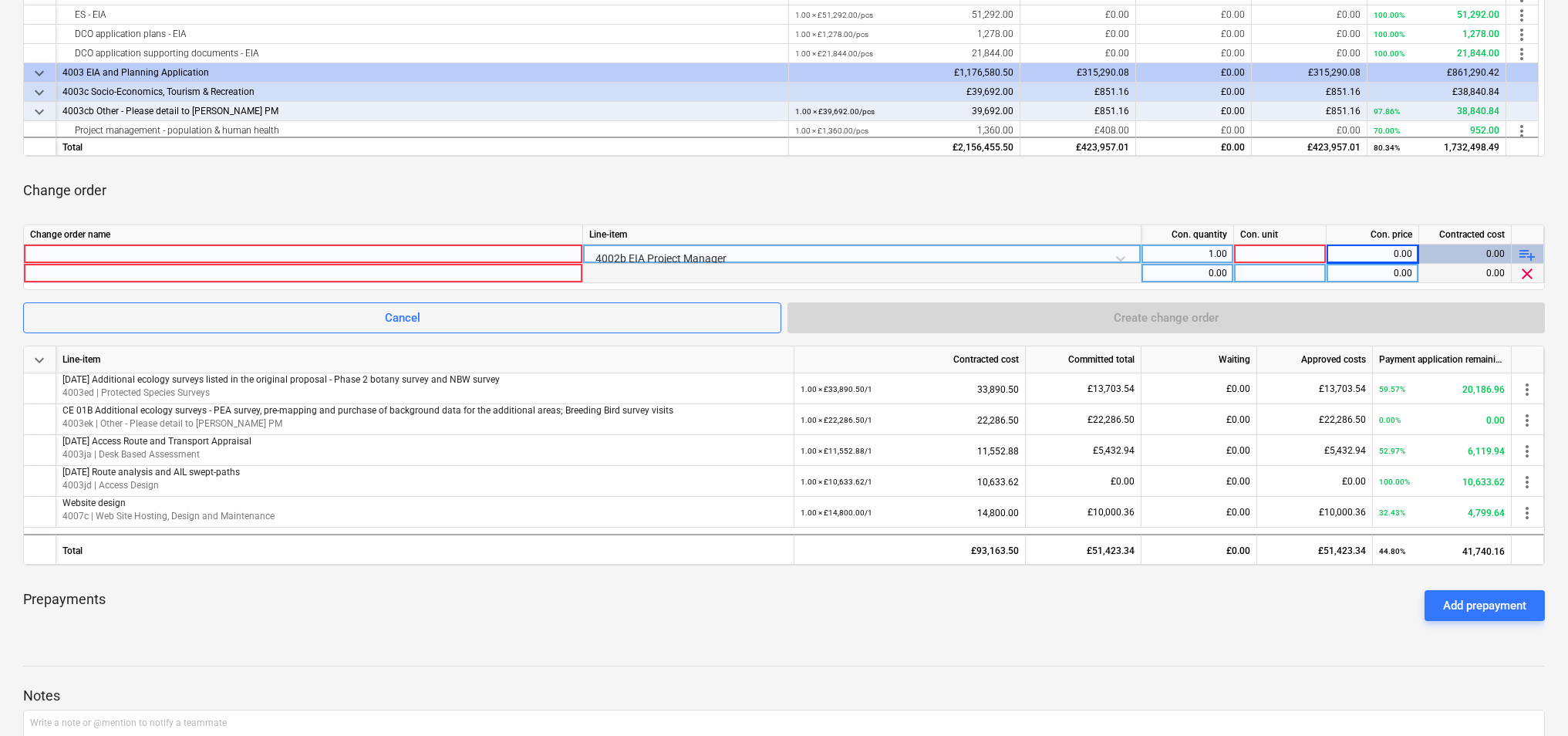
drag, startPoint x: 1419, startPoint y: 250, endPoint x: 1391, endPoint y: 253, distance: 28.2
click at [1391, 253] on div "0.00" at bounding box center [1372, 254] width 79 height 19
drag, startPoint x: 1392, startPoint y: 253, endPoint x: 1414, endPoint y: 252, distance: 22.0
click at [1414, 252] on div "0.00" at bounding box center [1372, 254] width 93 height 19
click at [1208, 256] on div "1.00" at bounding box center [1187, 254] width 79 height 19
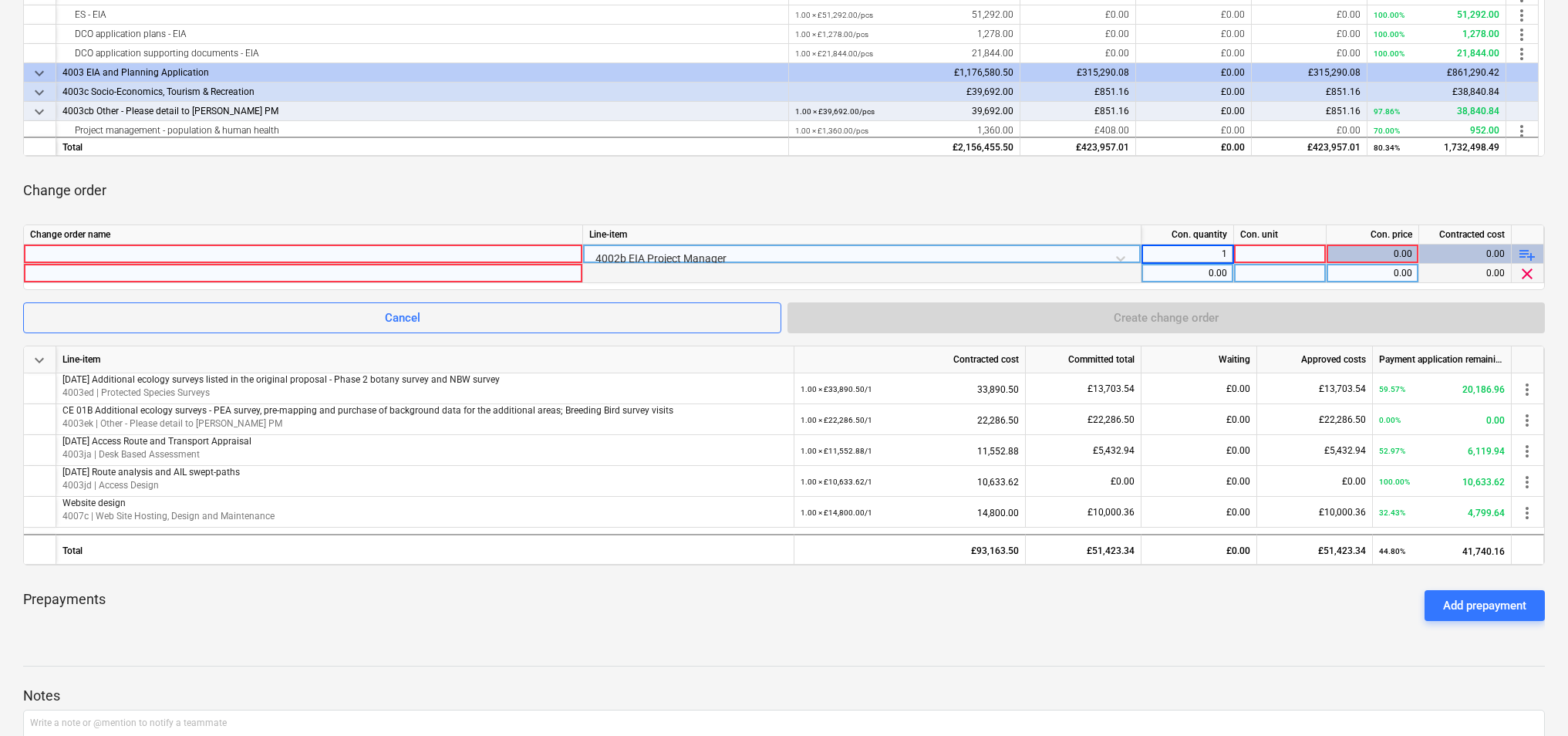
click at [1256, 256] on div at bounding box center [1280, 254] width 93 height 19
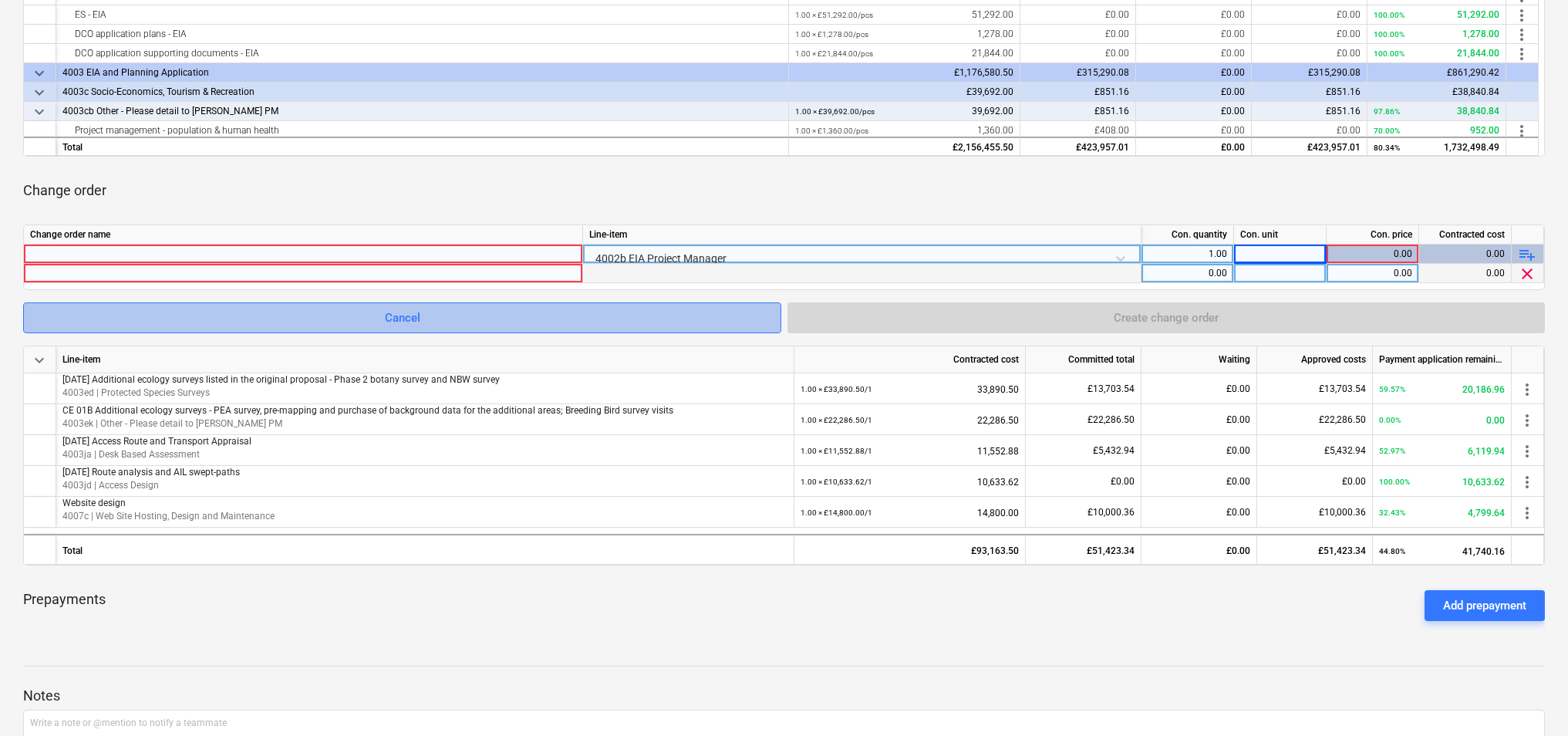
click at [544, 309] on span "Cancel" at bounding box center [402, 317] width 719 height 20
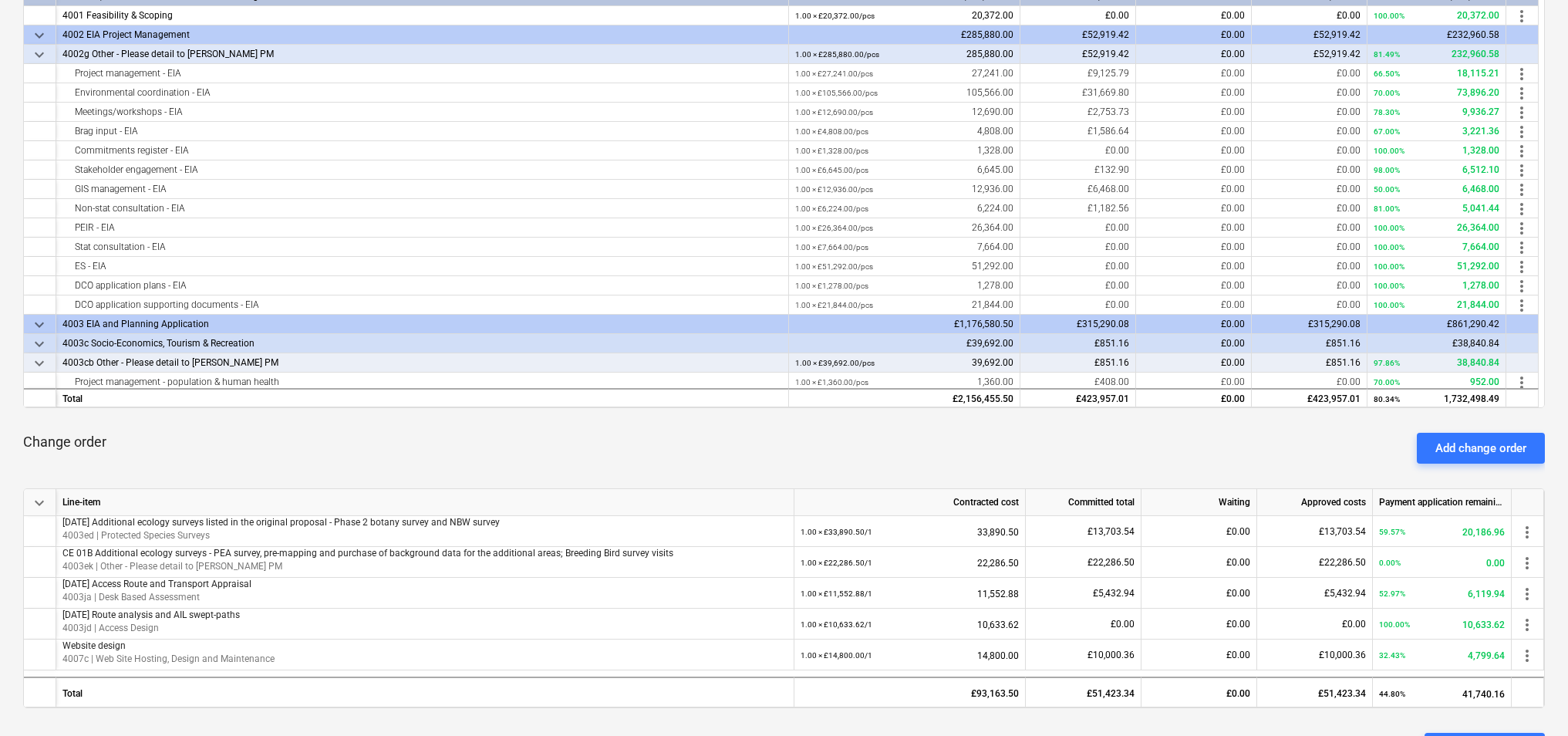
scroll to position [318, 0]
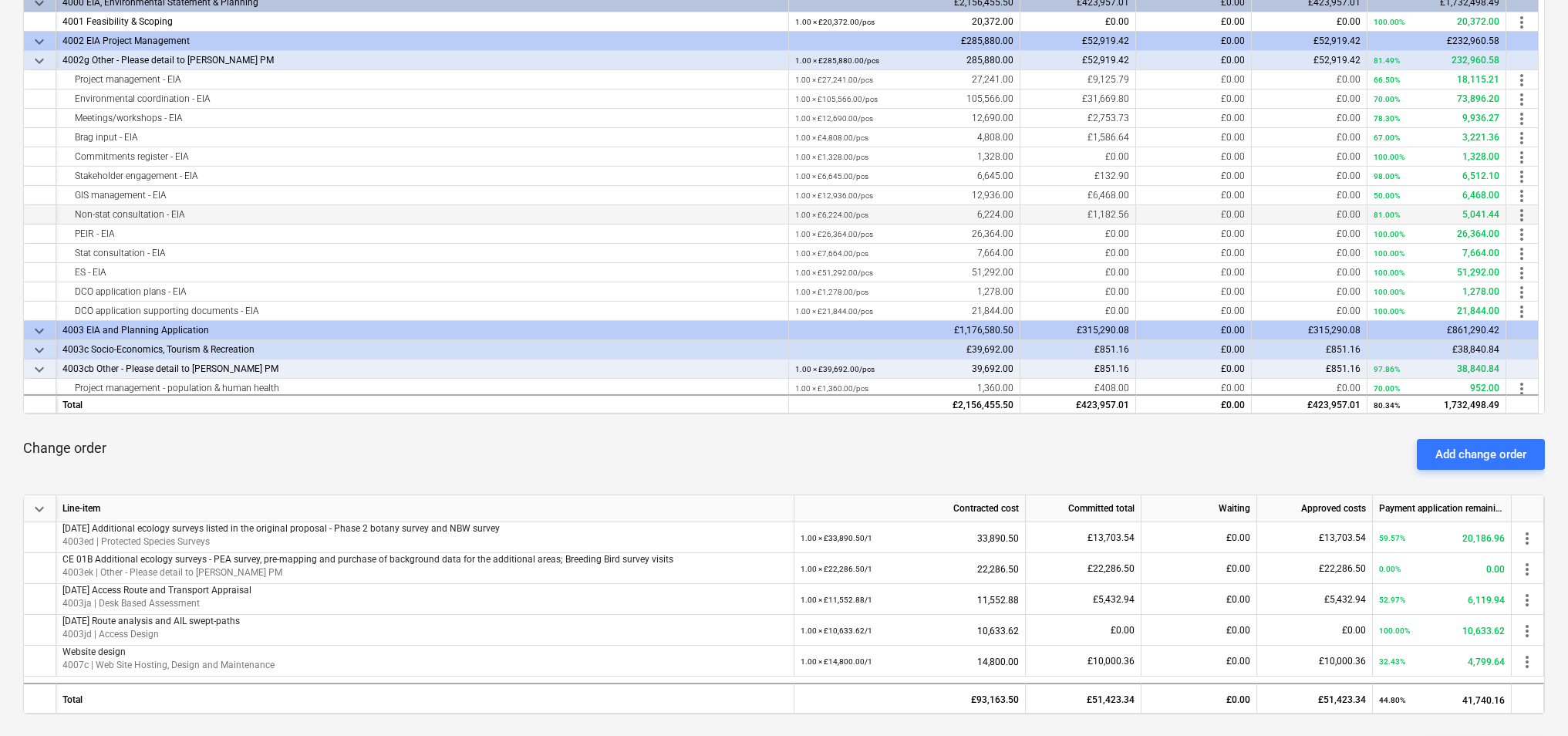
click at [1113, 212] on span "£1,182.56" at bounding box center [1108, 214] width 42 height 11
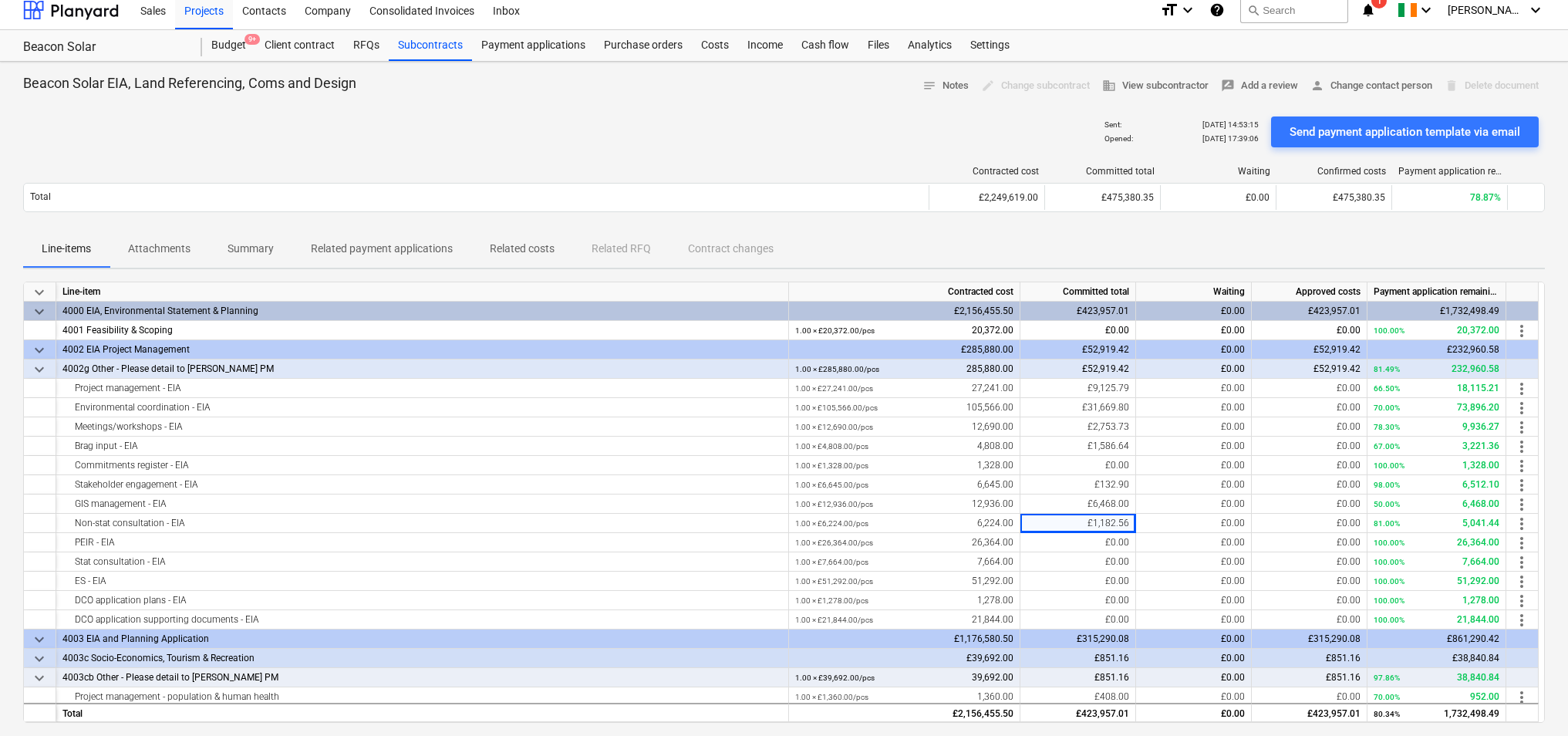
scroll to position [7, 0]
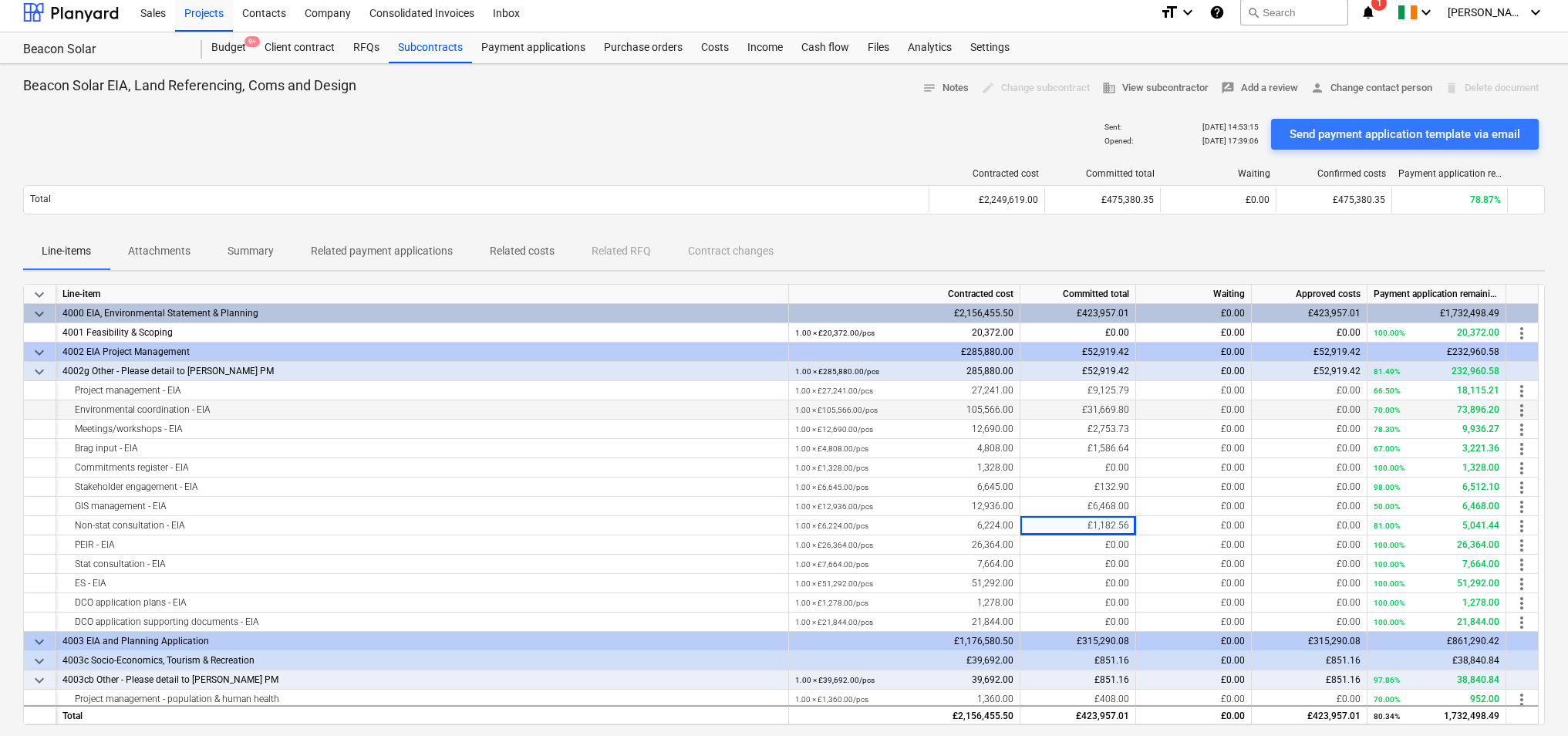
click at [1103, 415] on div "£31,669.80" at bounding box center [1078, 410] width 116 height 19
click at [1185, 407] on div "£0.00" at bounding box center [1194, 410] width 116 height 19
click at [1521, 409] on span "more_vert" at bounding box center [1521, 410] width 18 height 18
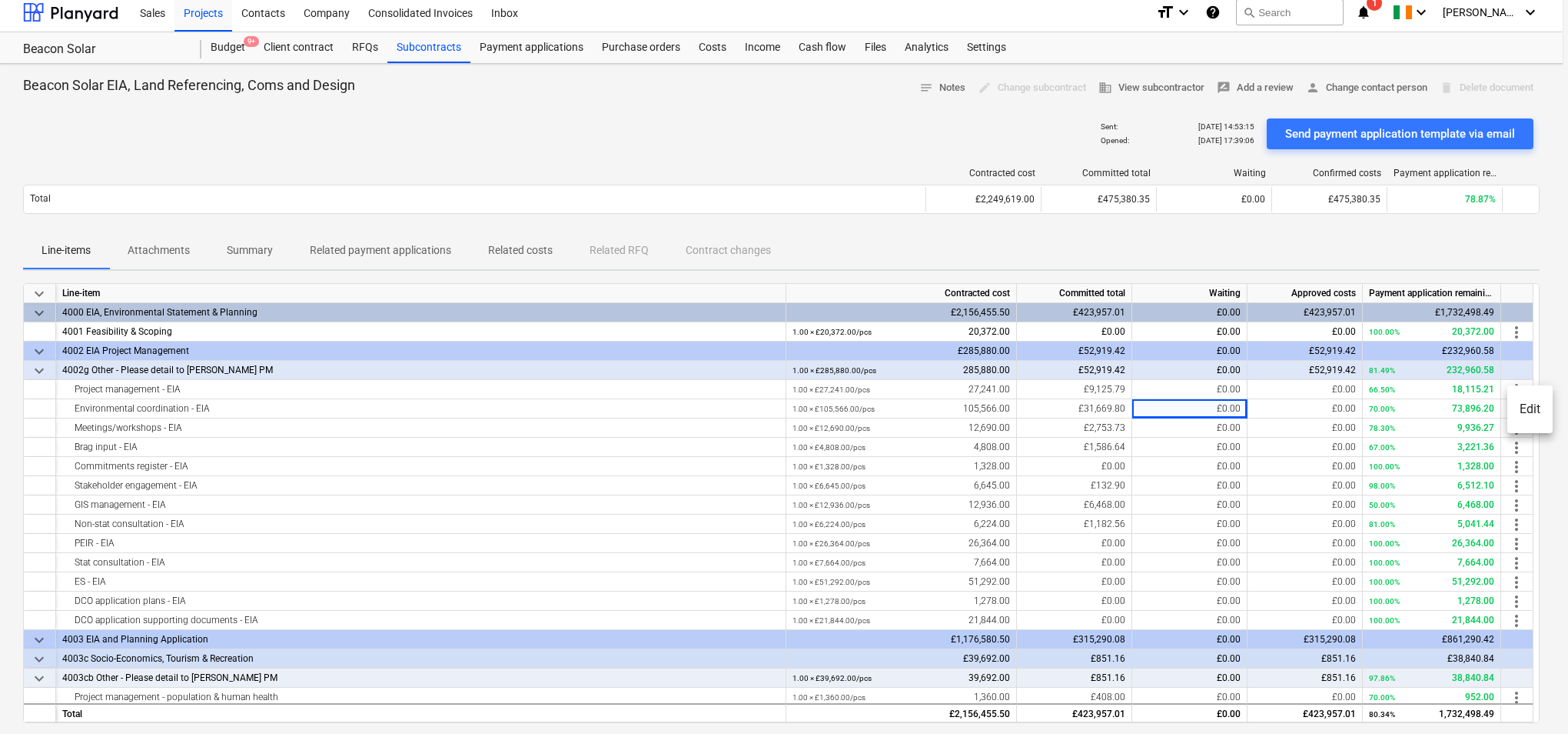
click at [1528, 409] on li "Edit" at bounding box center [1530, 409] width 46 height 36
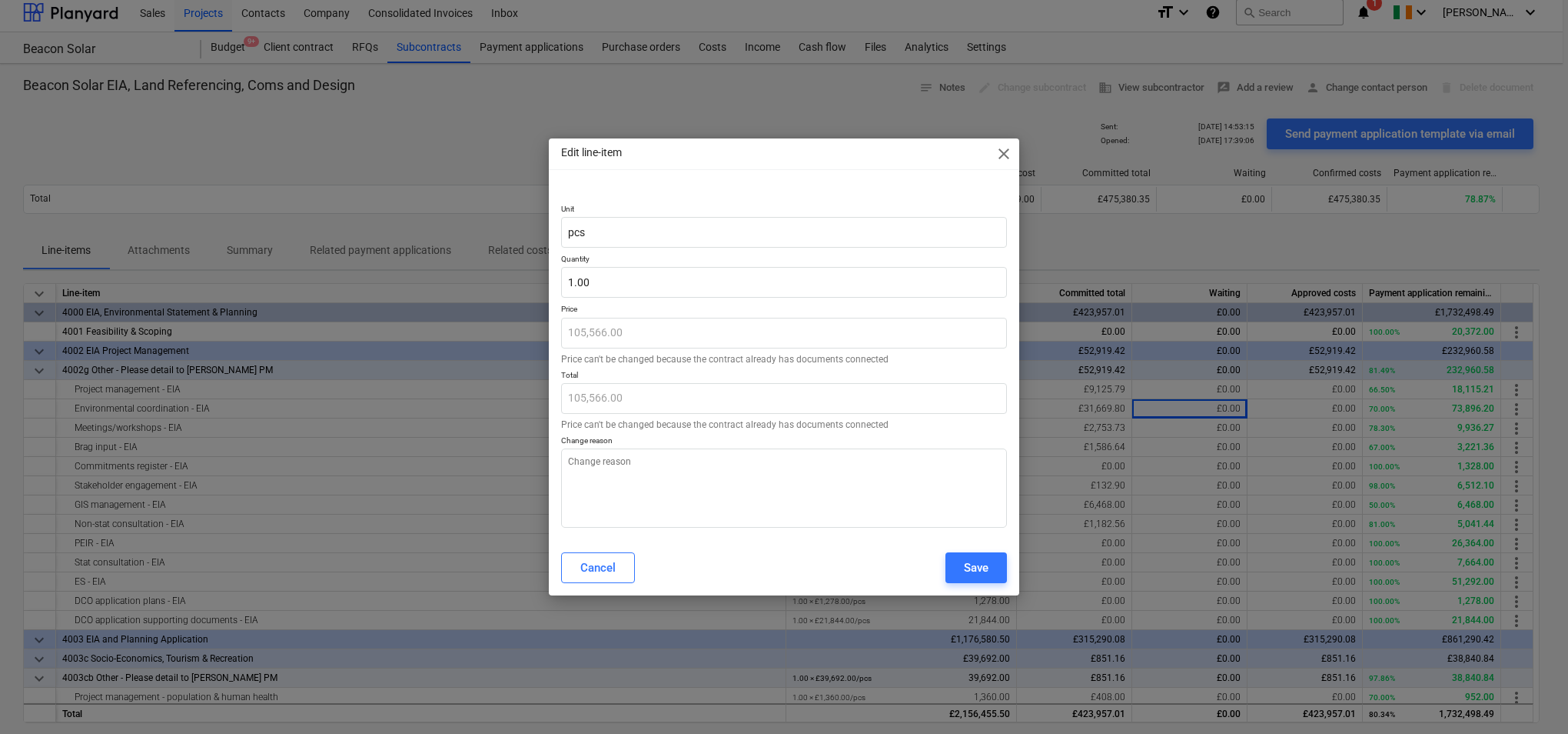
type textarea "x"
click at [710, 278] on input "1" at bounding box center [783, 282] width 446 height 31
type input "1.00"
type textarea "x"
click at [614, 563] on div "Cancel" at bounding box center [598, 567] width 35 height 20
